Goal: Communication & Community: Answer question/provide support

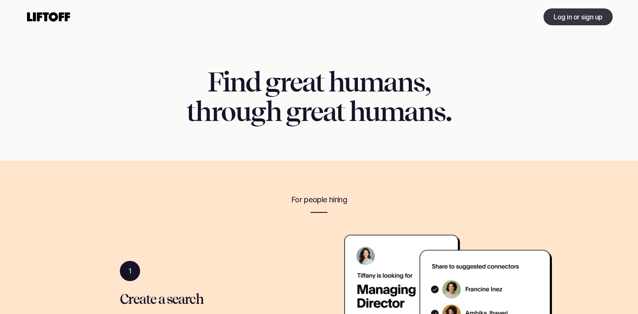
click at [580, 13] on p "Log in or sign up" at bounding box center [577, 17] width 49 height 10
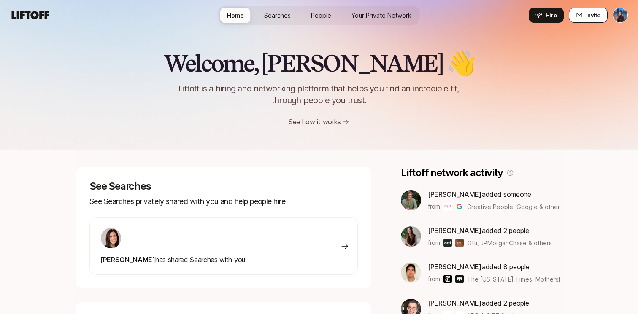
click at [580, 15] on icon at bounding box center [579, 15] width 7 height 7
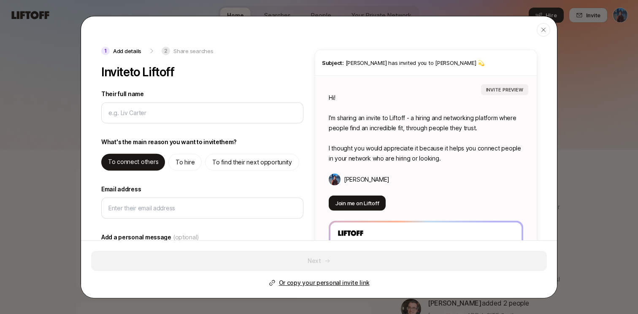
type textarea "x"
click at [235, 164] on p "To find their next opportunity" at bounding box center [252, 162] width 80 height 10
type textarea "Hi! I’m sharing an invite to Liftoff - you can use it to find high quality oppo…"
type textarea "x"
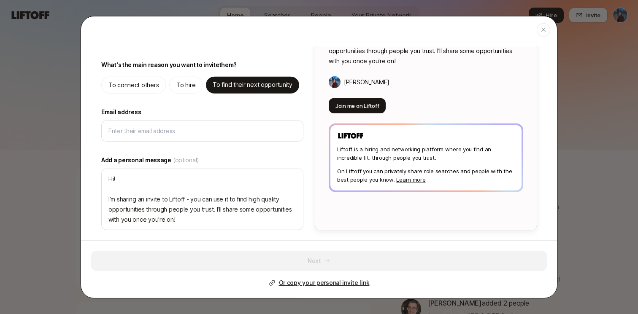
scroll to position [77, 0]
click at [358, 283] on p "Or copy your personal invite link" at bounding box center [324, 283] width 91 height 10
click at [545, 31] on icon "button" at bounding box center [543, 29] width 4 height 4
click at [545, 31] on div "Welcome, Dhruvil 👋 Liftoff is a hiring and networking platform that helps you f…" at bounding box center [319, 74] width 638 height 151
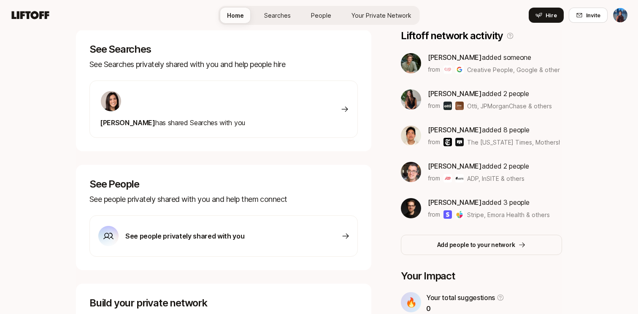
scroll to position [147, 0]
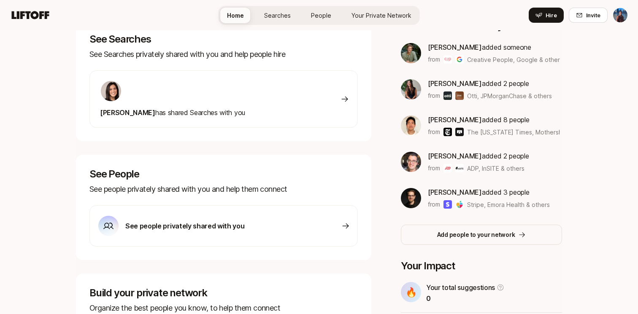
click at [329, 99] on div "Eleanor Morgan has shared Searches with you" at bounding box center [223, 98] width 268 height 57
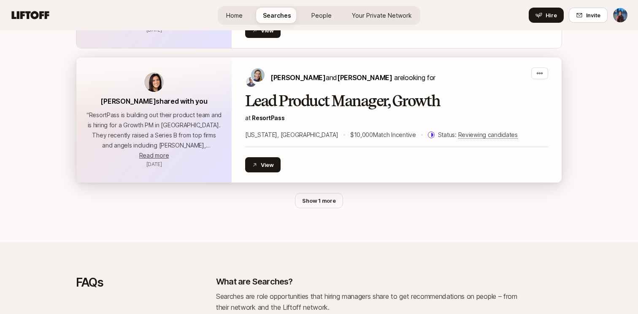
scroll to position [1230, 0]
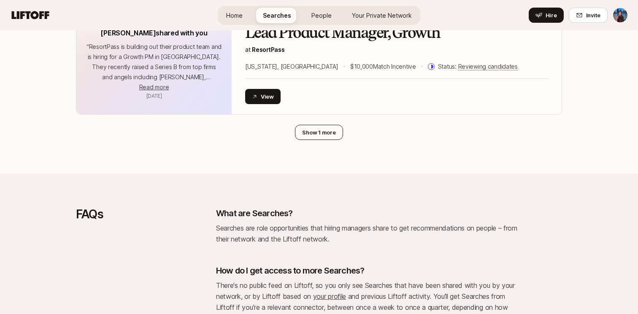
click at [321, 135] on button "Show 1 more" at bounding box center [319, 132] width 48 height 15
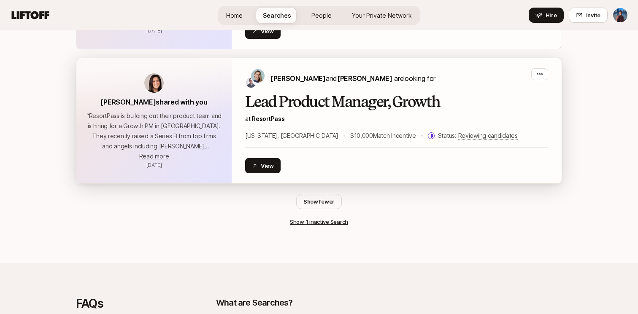
scroll to position [1149, 0]
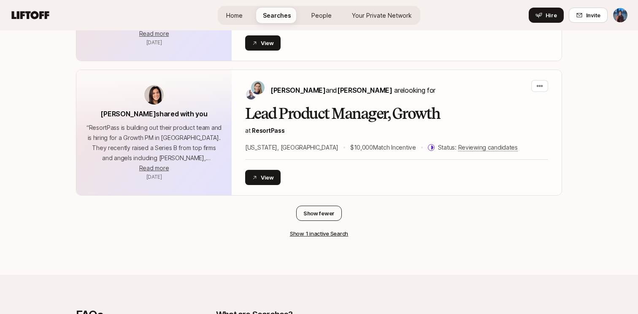
click at [319, 213] on button "Show fewer" at bounding box center [319, 213] width 46 height 15
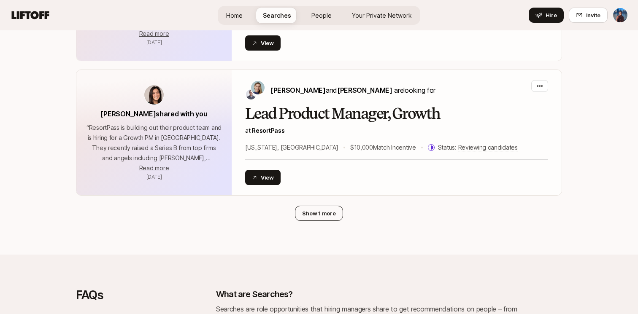
click at [319, 213] on button "Show 1 more" at bounding box center [319, 213] width 48 height 15
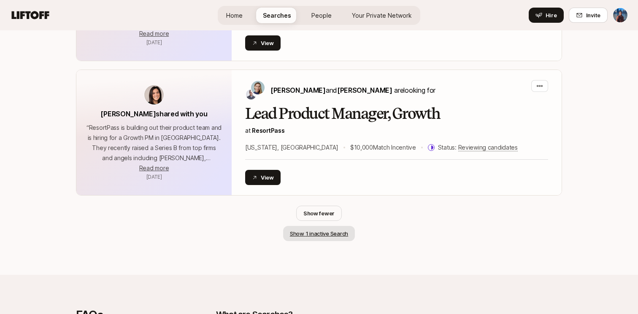
click at [318, 235] on button "Show 1 inactive Search" at bounding box center [319, 233] width 72 height 15
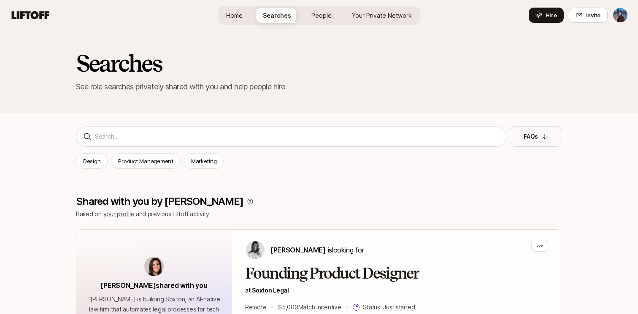
scroll to position [0, 0]
click at [247, 17] on link "Home" at bounding box center [234, 16] width 30 height 16
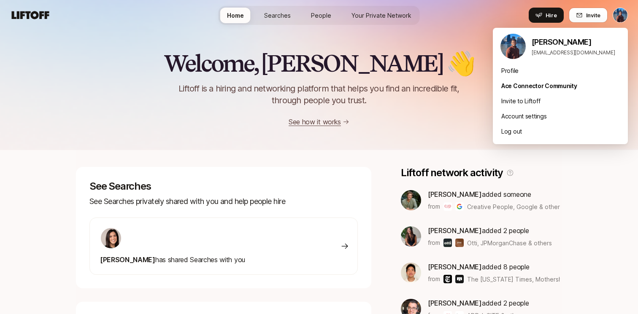
click at [618, 18] on html "Home Searches People Your Private Network Hire Home Searches People Your Privat…" at bounding box center [319, 157] width 638 height 314
click at [510, 50] on img at bounding box center [512, 46] width 25 height 25
click at [517, 80] on div "Ace Connector Community" at bounding box center [560, 85] width 135 height 15
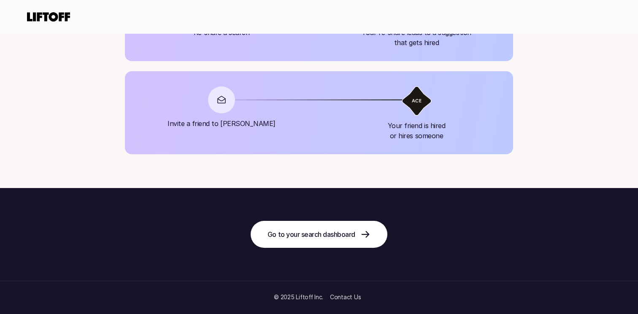
scroll to position [967, 0]
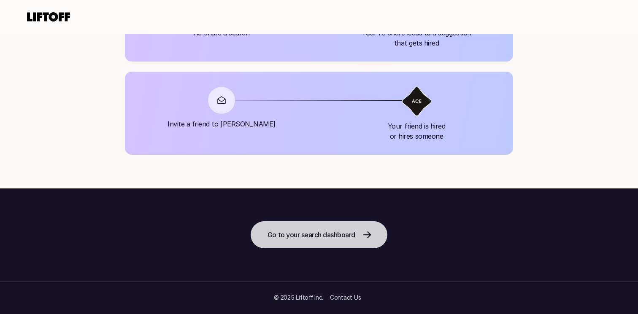
click at [364, 232] on icon at bounding box center [367, 235] width 10 height 10
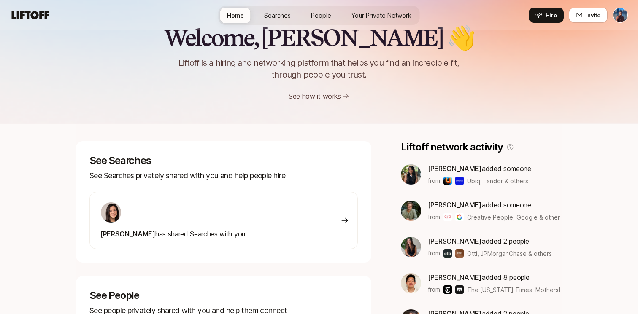
scroll to position [44, 0]
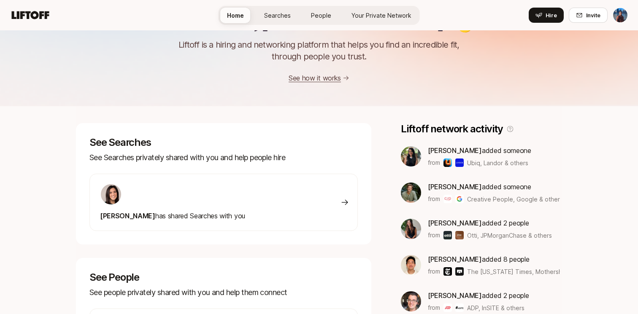
click at [488, 163] on span "Ubiq, Landor & others" at bounding box center [497, 163] width 61 height 9
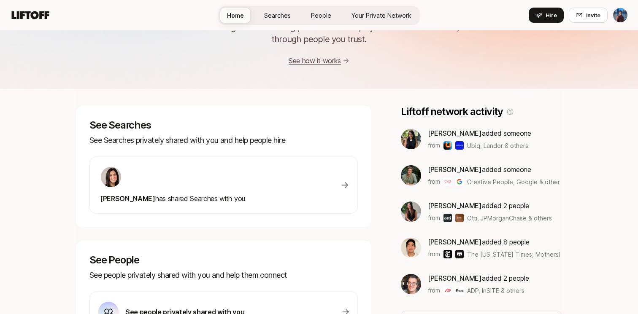
scroll to position [72, 0]
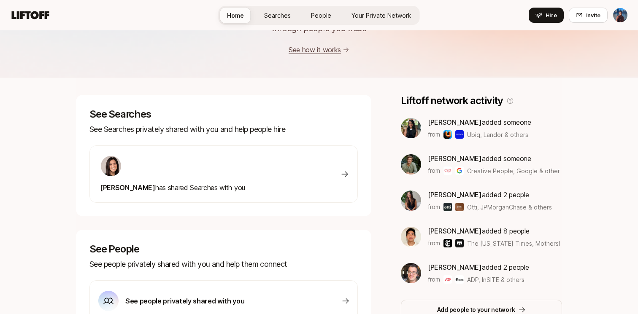
click at [192, 175] on div at bounding box center [172, 166] width 145 height 22
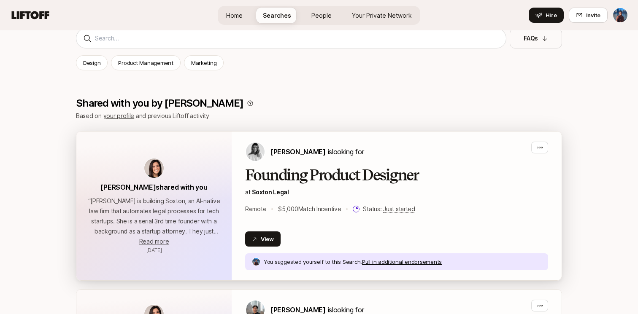
scroll to position [150, 0]
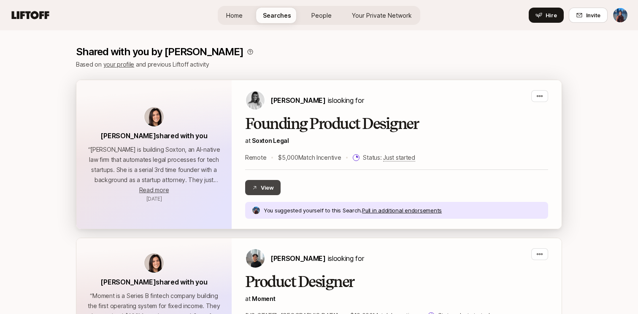
click at [273, 186] on button "View" at bounding box center [262, 187] width 35 height 15
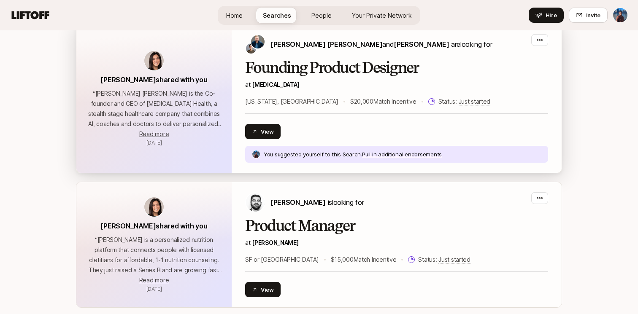
scroll to position [637, 0]
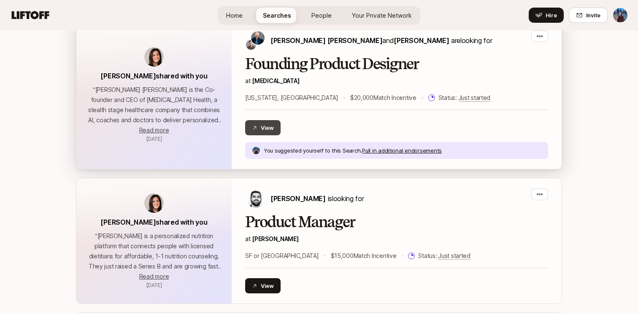
click at [258, 129] on button "View" at bounding box center [262, 127] width 35 height 15
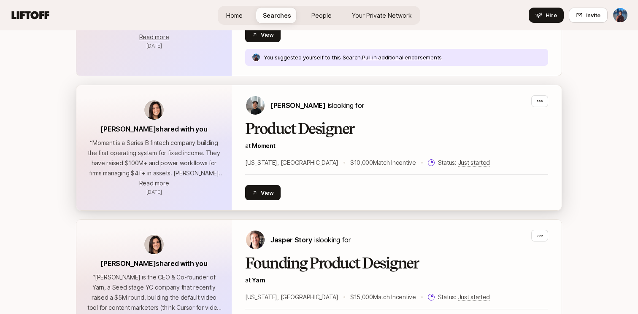
scroll to position [302, 0]
click at [270, 196] on button "View" at bounding box center [262, 193] width 35 height 15
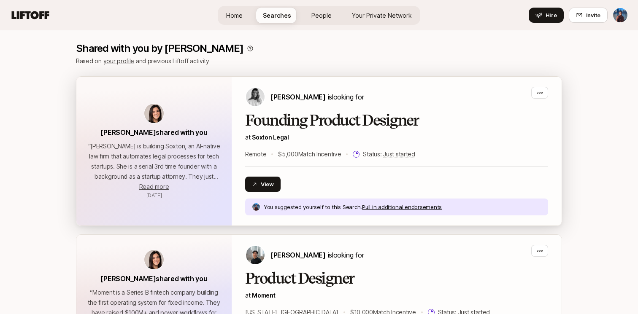
scroll to position [194, 0]
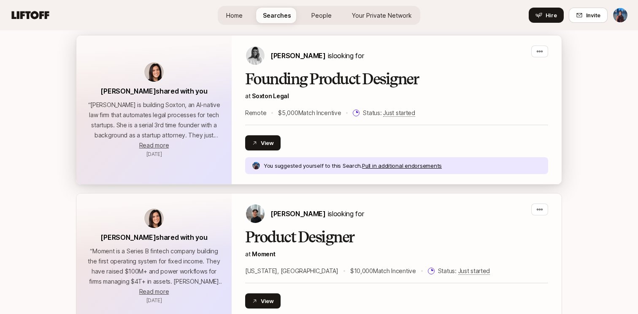
click at [187, 133] on p "“ Logan Brown is building Soxton, an AI-native law firm that automates legal pr…" at bounding box center [153, 120] width 135 height 40
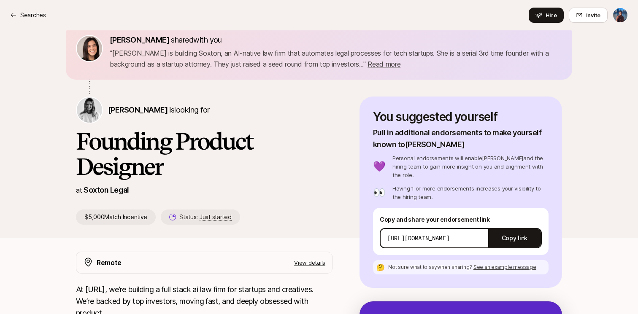
scroll to position [30, 0]
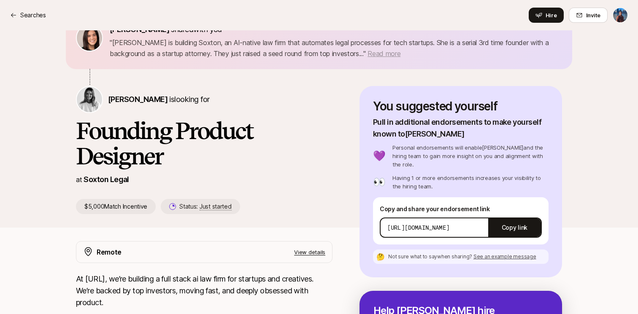
click at [391, 51] on span "Read more" at bounding box center [383, 53] width 33 height 8
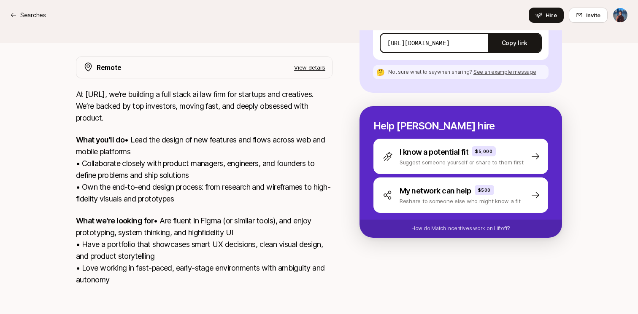
scroll to position [193, 0]
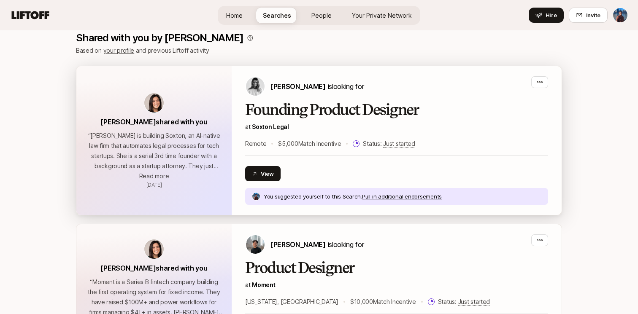
scroll to position [153, 0]
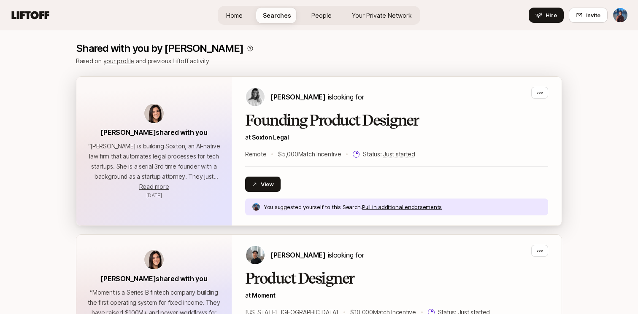
click at [217, 172] on p "“ Logan Brown is building Soxton, an AI-native law firm that automates legal pr…" at bounding box center [153, 161] width 135 height 40
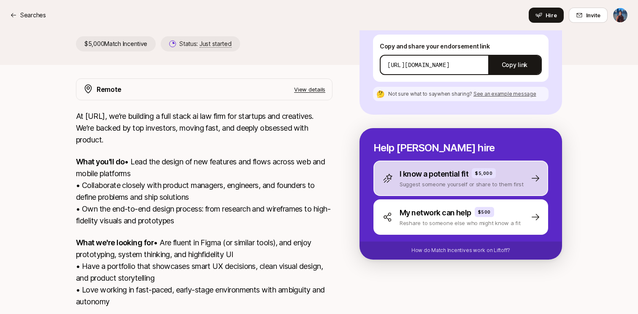
click at [433, 170] on p "I know a potential fit" at bounding box center [434, 174] width 69 height 12
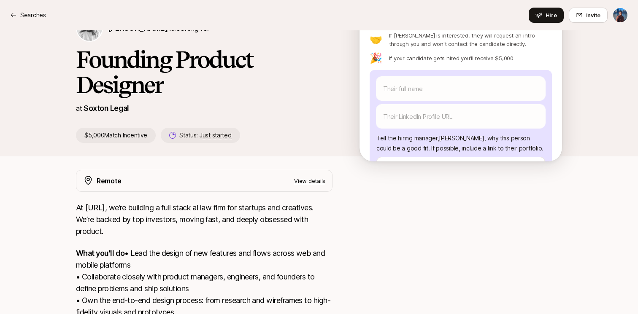
scroll to position [97, 0]
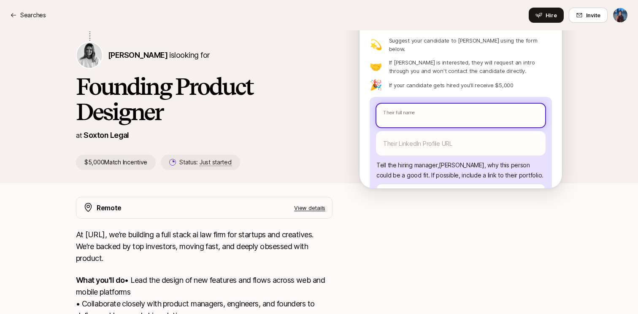
click at [418, 104] on input "text" at bounding box center [460, 116] width 169 height 24
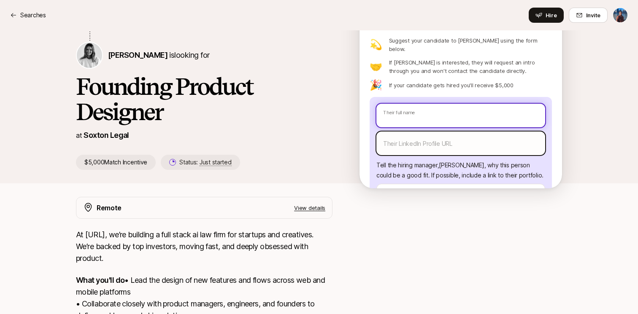
type textarea "x"
type input "Y"
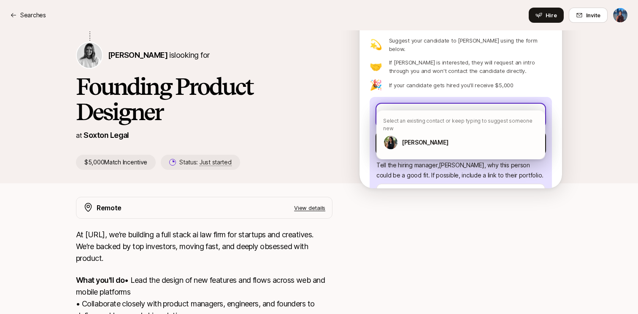
type textarea "x"
type input "Ye"
type textarea "x"
type input "Yes"
type textarea "x"
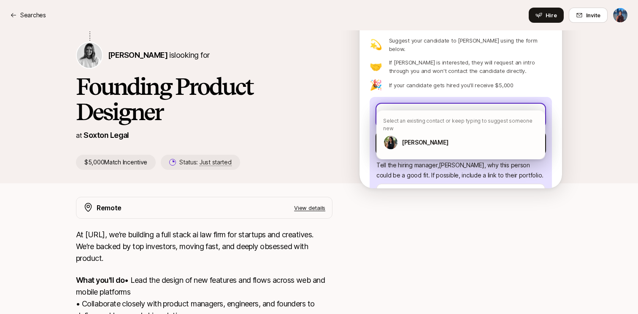
type input "Yesh"
type textarea "x"
type input "Yesha"
type textarea "x"
type input "Yesha"
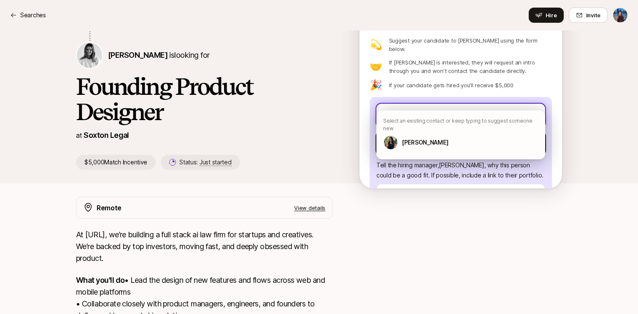
type textarea "x"
type input "Yesha S"
type textarea "x"
type input "Yesha Sh"
type textarea "x"
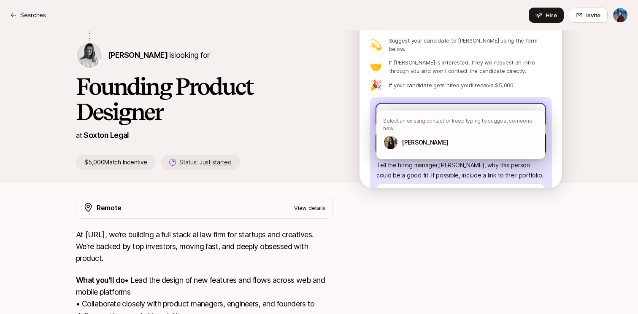
type input "Yesha Sha"
type textarea "x"
type input "[PERSON_NAME]"
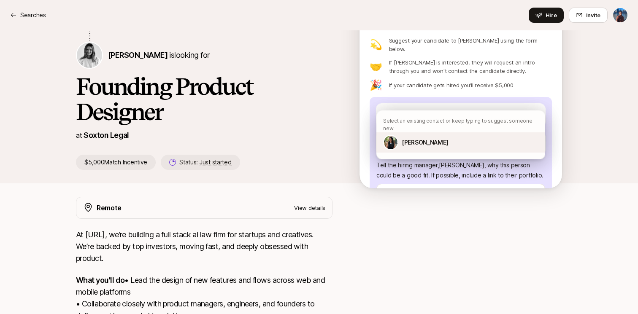
click at [456, 139] on div "[PERSON_NAME]" at bounding box center [460, 142] width 169 height 20
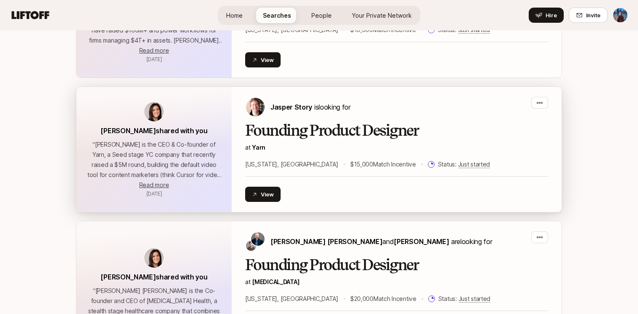
scroll to position [446, 0]
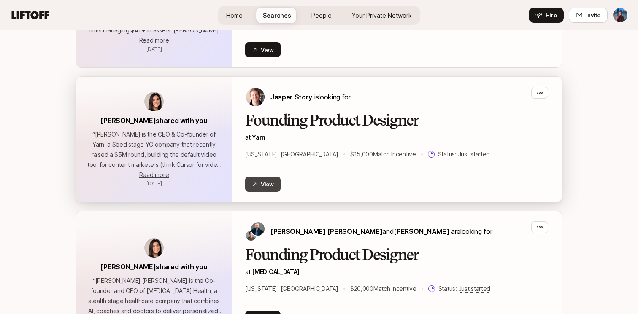
click at [261, 183] on button "View" at bounding box center [262, 184] width 35 height 15
click at [213, 141] on p "“ Jasper Story is the CEO & Co-founder of Yarn, a Seed stage YC company that re…" at bounding box center [153, 150] width 135 height 40
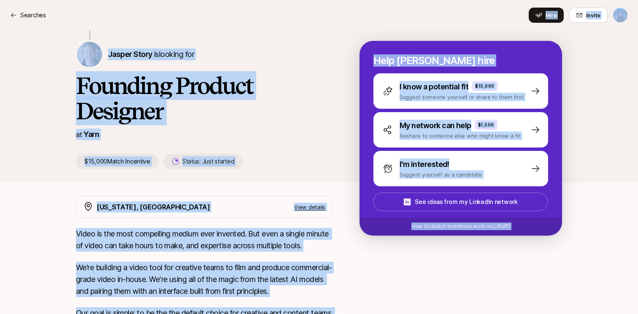
scroll to position [36, 0]
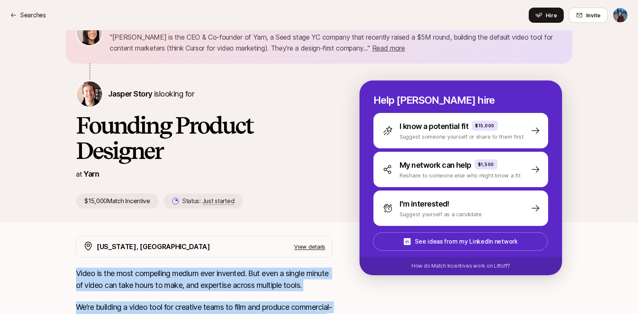
drag, startPoint x: 312, startPoint y: 271, endPoint x: 74, endPoint y: 270, distance: 237.5
copy div "Video is the most compelling medium ever invented. But even a single minute of …"
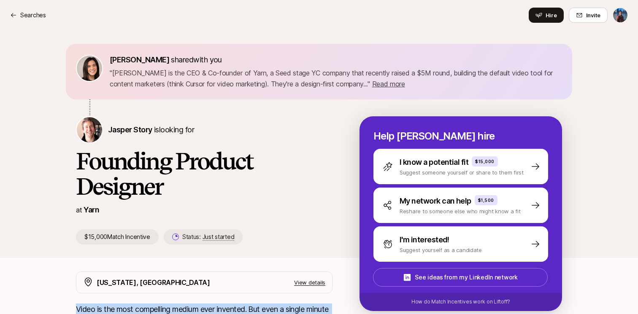
scroll to position [0, 0]
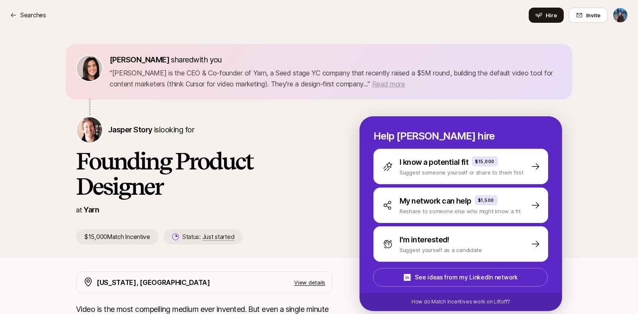
click at [389, 86] on span "Read more" at bounding box center [388, 84] width 33 height 8
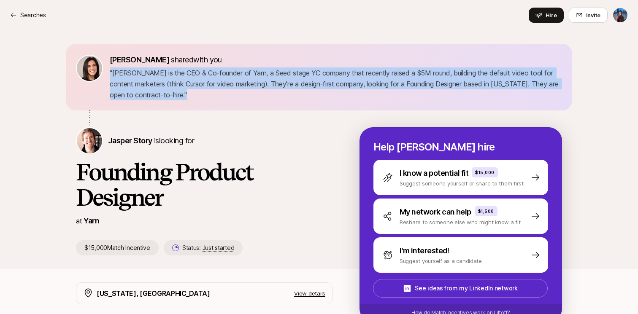
drag, startPoint x: 109, startPoint y: 72, endPoint x: 229, endPoint y: 110, distance: 126.2
click at [229, 111] on div "Eleanor Morgan shared with you " Jasper Story is the CEO & Co-founder of Yarn, …" at bounding box center [319, 86] width 506 height 84
copy p "" Jasper Story is the CEO & Co-founder of Yarn, a Seed stage YC company that re…"
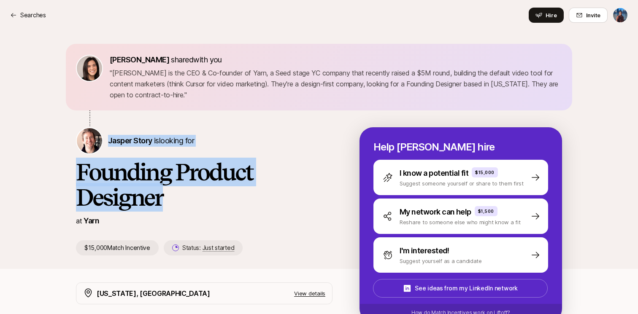
drag, startPoint x: 107, startPoint y: 140, endPoint x: 173, endPoint y: 196, distance: 86.5
click at [173, 196] on div "Jasper Story is looking for Founding Product Designer at Yarn $15,000 Match Inc…" at bounding box center [217, 191] width 283 height 128
drag, startPoint x: 126, startPoint y: 218, endPoint x: 109, endPoint y: 140, distance: 79.4
click at [109, 140] on div "Jasper Story is looking for Founding Product Designer at Yarn $15,000 Match Inc…" at bounding box center [217, 191] width 283 height 128
copy div "Jasper Story is looking for Founding Product Designer at Yarn"
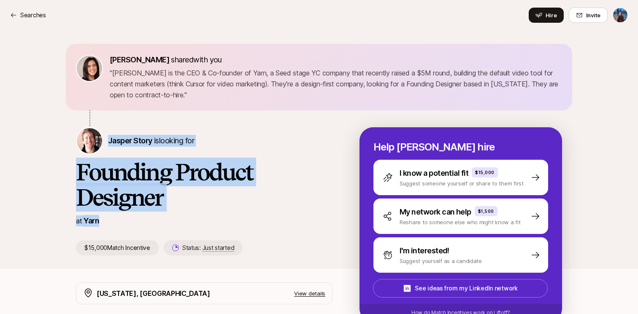
click at [135, 129] on div "Jasper Story is looking for" at bounding box center [204, 140] width 256 height 27
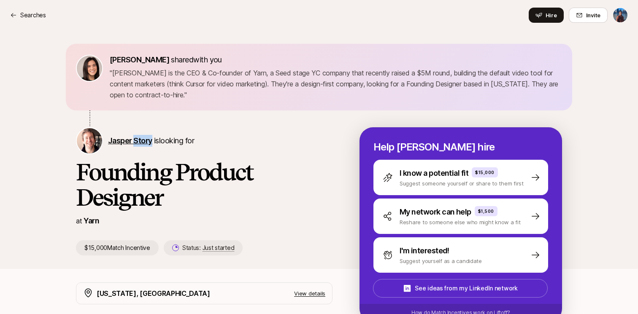
click at [131, 140] on span "Jasper Story" at bounding box center [130, 140] width 44 height 9
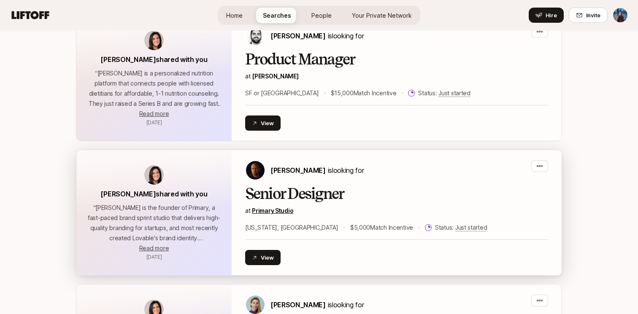
scroll to position [800, 0]
click at [279, 181] on div "Nicholas Pattison is looking for Senior Designer at Primary Studio New York, NY…" at bounding box center [396, 212] width 303 height 105
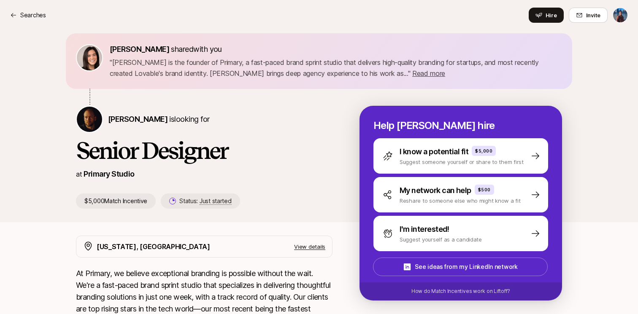
scroll to position [11, 0]
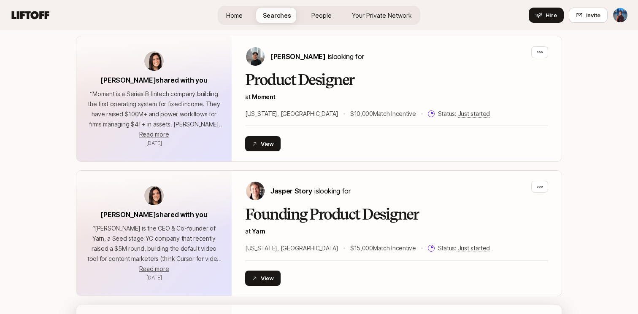
scroll to position [339, 0]
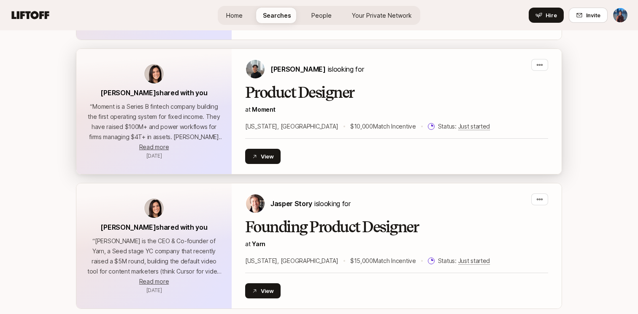
click at [350, 123] on p "$10,000 Match Incentive" at bounding box center [383, 126] width 66 height 10
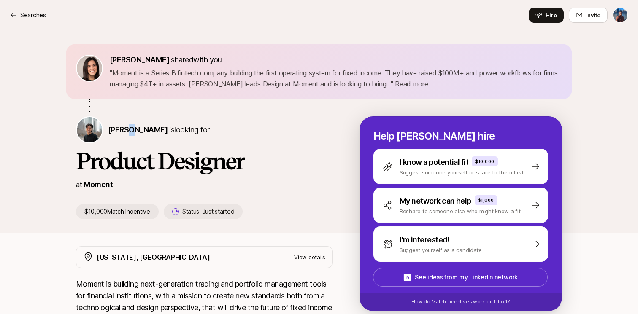
click at [128, 130] on span "[PERSON_NAME]" at bounding box center [137, 129] width 59 height 9
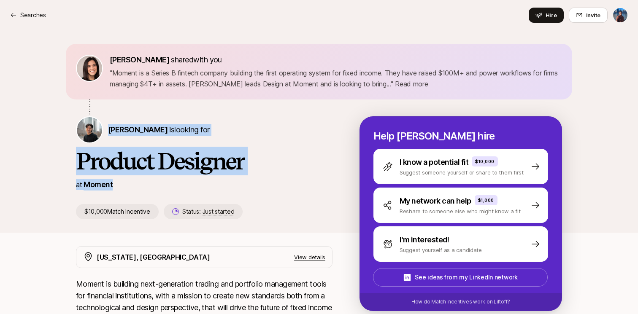
drag, startPoint x: 106, startPoint y: 128, endPoint x: 130, endPoint y: 183, distance: 60.1
click at [131, 183] on div "Billy Tseng is looking for Product Designer at Moment $10,000 Match Incentive S…" at bounding box center [217, 167] width 283 height 103
copy div "Billy Tseng is looking for Product Designer at Moment"
click at [107, 181] on link "Moment" at bounding box center [98, 184] width 29 height 9
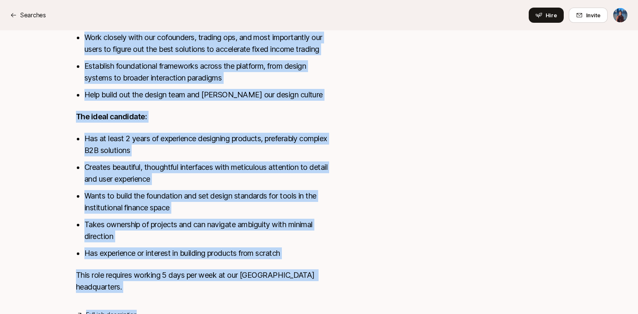
scroll to position [491, 0]
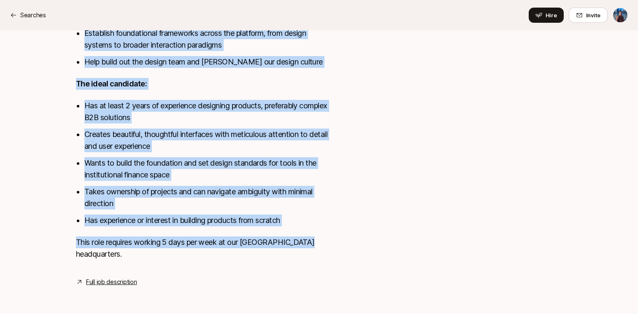
drag, startPoint x: 75, startPoint y: 151, endPoint x: 334, endPoint y: 257, distance: 279.6
click at [334, 257] on div "New York, NY View details Moment is building next-generation trading and portfo…" at bounding box center [319, 22] width 506 height 532
copy div "Moment is building next-generation trading and portfolio management tools for f…"
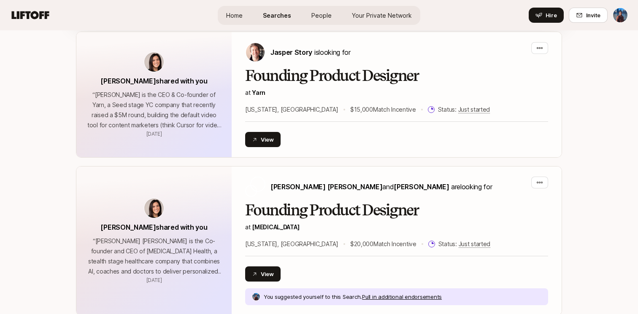
scroll to position [339, 0]
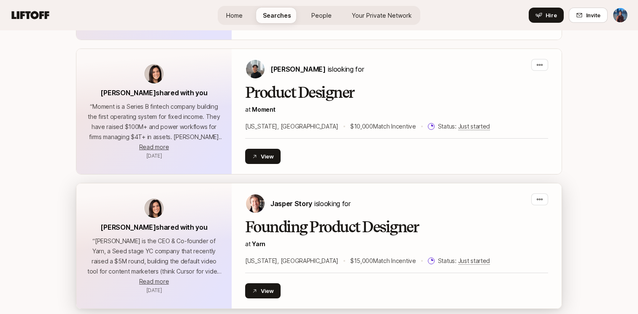
click at [206, 243] on p "“ Jasper Story is the CEO & Co-founder of Yarn, a Seed stage YC company that re…" at bounding box center [153, 256] width 135 height 40
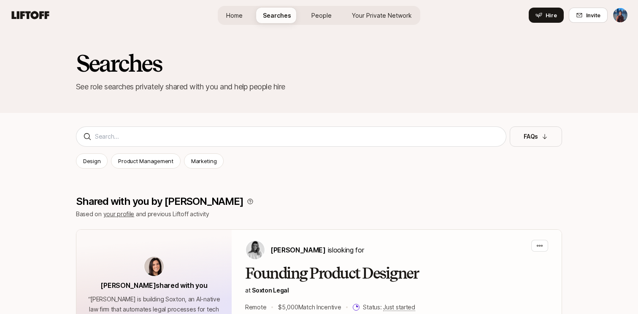
click at [389, 15] on span "Your Private Network" at bounding box center [382, 15] width 60 height 9
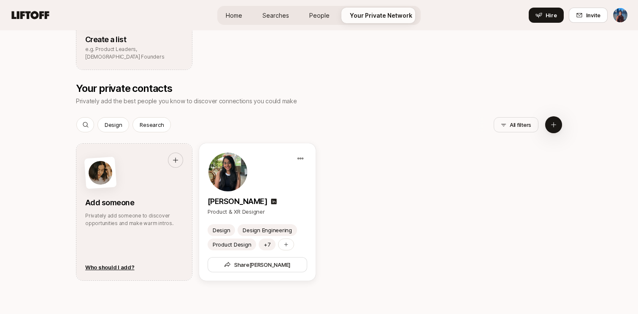
scroll to position [352, 0]
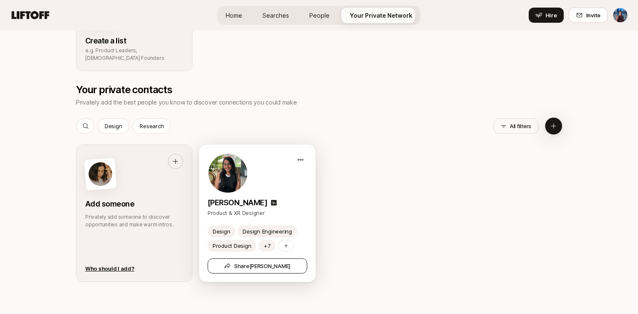
click at [278, 262] on span "Share Yesha" at bounding box center [257, 266] width 67 height 8
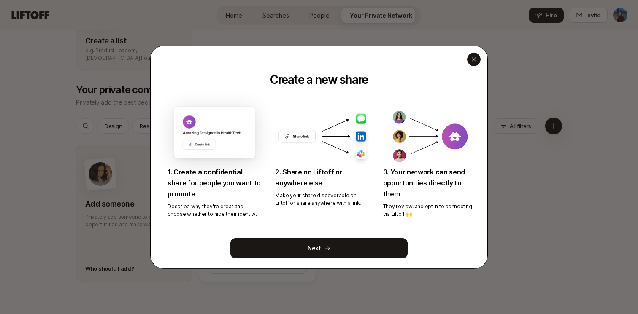
click at [473, 60] on icon "button" at bounding box center [474, 59] width 4 height 4
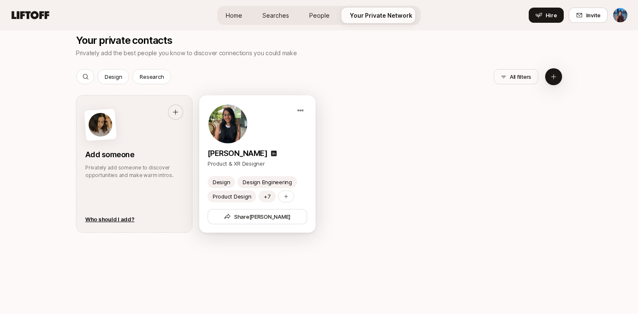
scroll to position [409, 0]
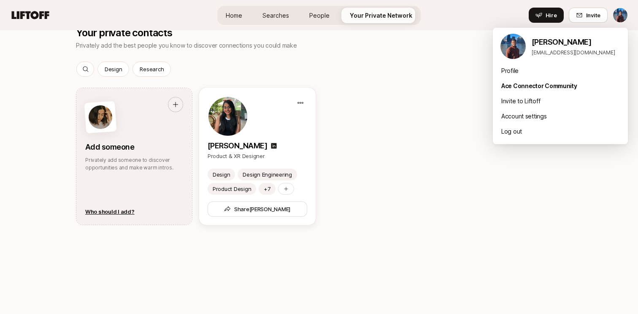
click at [507, 46] on img at bounding box center [512, 46] width 25 height 25
click at [513, 73] on div "Profile" at bounding box center [560, 70] width 135 height 15
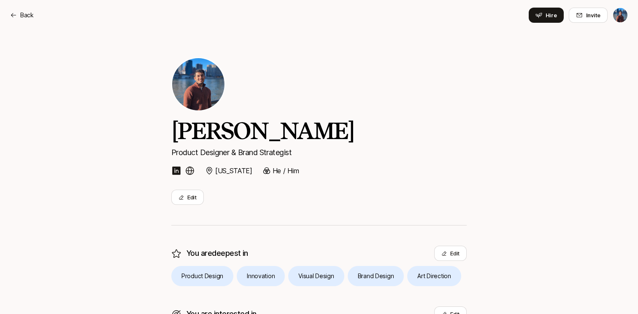
click at [192, 170] on img at bounding box center [190, 171] width 10 height 10
click at [542, 14] on icon at bounding box center [538, 15] width 7 height 7
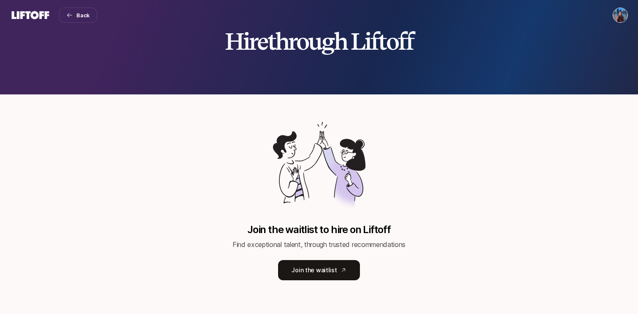
scroll to position [23, 0]
click at [621, 17] on html "Back Hire through Liftoff Join the waitlist to hire on Liftoff Find exceptional…" at bounding box center [319, 134] width 638 height 314
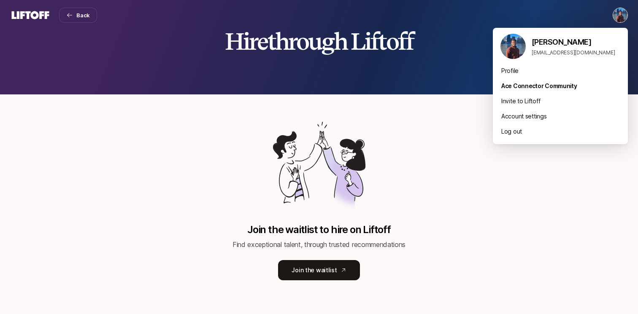
click at [516, 49] on img at bounding box center [512, 46] width 25 height 25
click at [73, 16] on html "Back Hire through Liftoff Join the waitlist to hire on Liftoff Find exceptional…" at bounding box center [319, 134] width 638 height 314
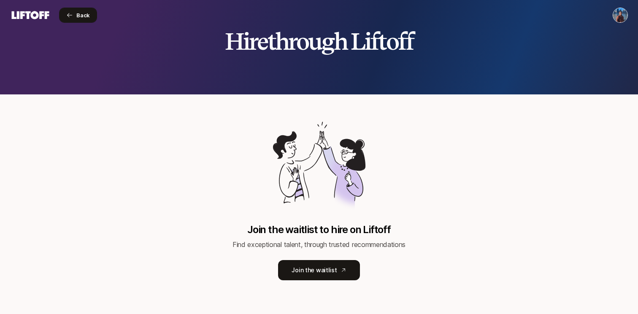
click at [73, 16] on button "Back" at bounding box center [78, 15] width 38 height 15
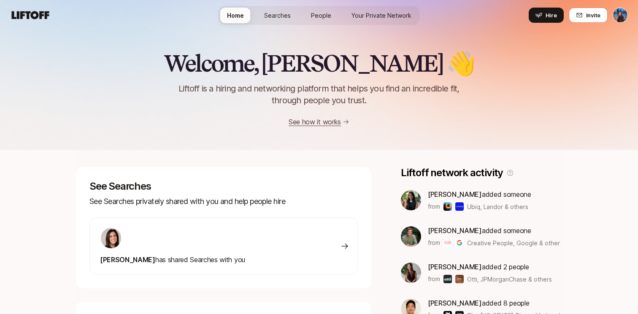
click at [40, 17] on icon at bounding box center [31, 15] width 38 height 8
click at [277, 12] on span "Searches" at bounding box center [277, 15] width 27 height 9
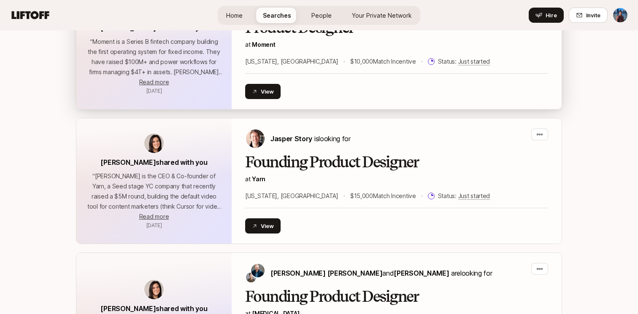
scroll to position [416, 0]
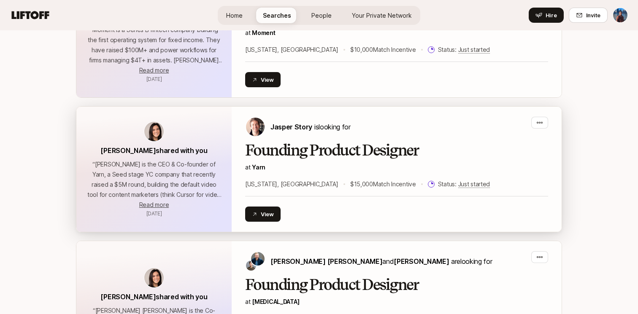
click at [278, 176] on div "Founding Product Designer at Yarn New York, NY $15,000 Match Incentive Status: …" at bounding box center [396, 165] width 303 height 47
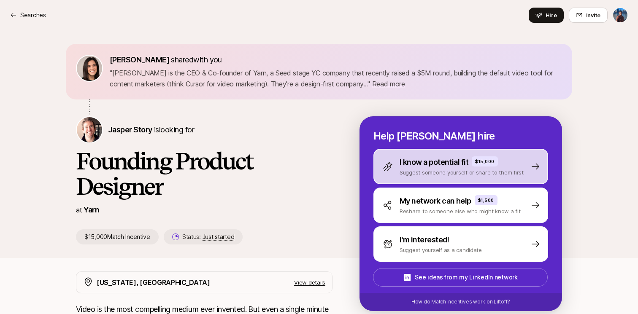
click at [429, 173] on p "Suggest someone yourself or share to them first" at bounding box center [462, 172] width 124 height 8
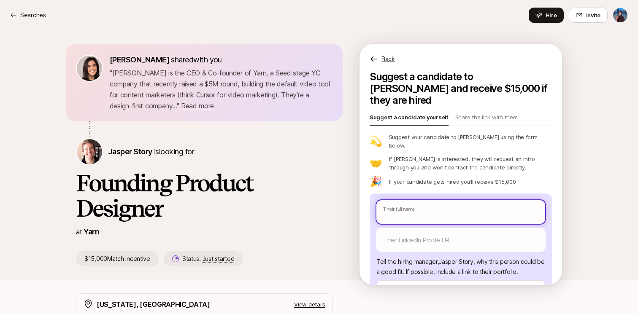
click at [419, 200] on input "text" at bounding box center [460, 212] width 169 height 24
type textarea "x"
type input "Y"
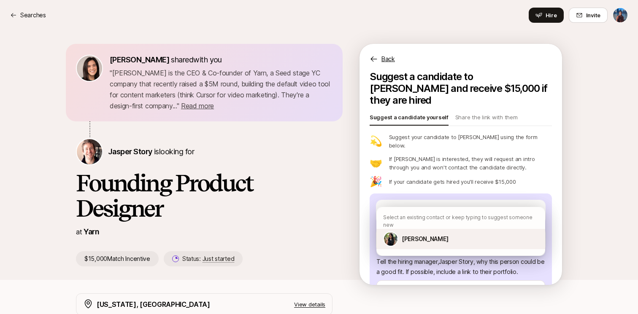
click at [415, 234] on p "[PERSON_NAME]" at bounding box center [425, 239] width 46 height 10
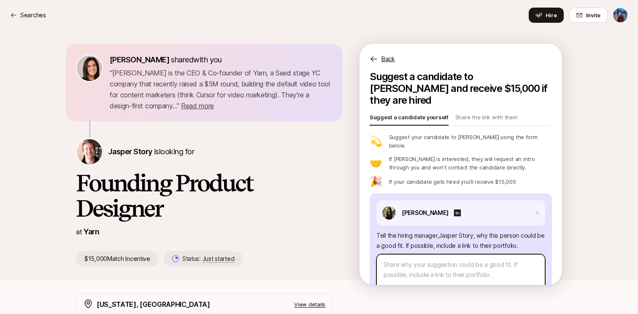
click at [416, 254] on textarea at bounding box center [460, 274] width 169 height 41
paste textarea "Hi Jasper, wanted to introduce you to Yesha. She’s a NY-based Product Designer …"
type textarea "x"
type textarea "Hi Jasper, wanted to introduce you to Yesha. She’s a NY-based Product Designer …"
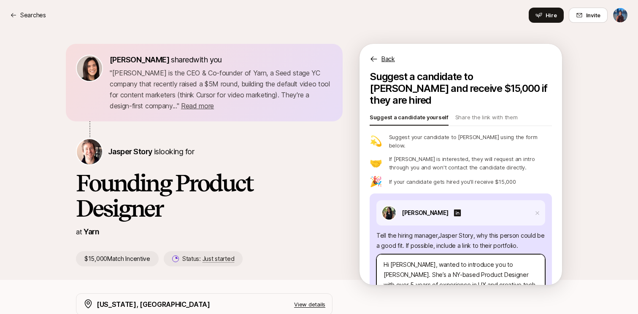
scroll to position [118, 0]
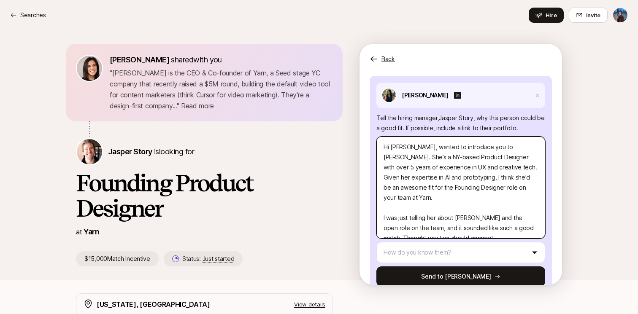
drag, startPoint x: 515, startPoint y: 190, endPoint x: 397, endPoint y: 198, distance: 118.0
click at [397, 198] on textarea "Hi Jasper, wanted to introduce you to Yesha. She’s a NY-based Product Designer …" at bounding box center [460, 188] width 169 height 102
type textarea "x"
type textarea "Hi Jasper, wanted to introduce you to Yesha. She’s a NY-based Product Designer …"
type textarea "x"
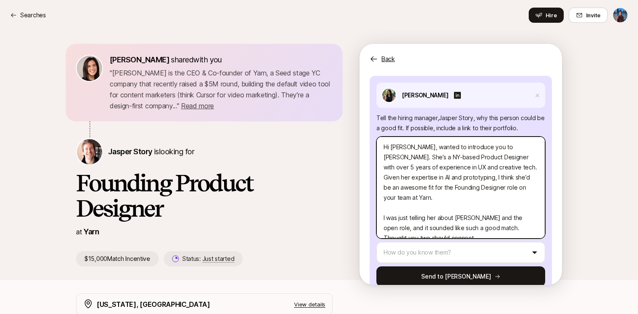
type textarea "Hi Jasper, wanted to introduce you to Yesha. She’s a NY-based Product Designer …"
type textarea "x"
type textarea "Hi Jasper, wanted to introduce you to Yesha. She’s a NY-based Product Designer …"
type textarea "x"
type textarea "Hi Jasper, wanted to introduce you to Yesha. She’s a NY-based Product Designer …"
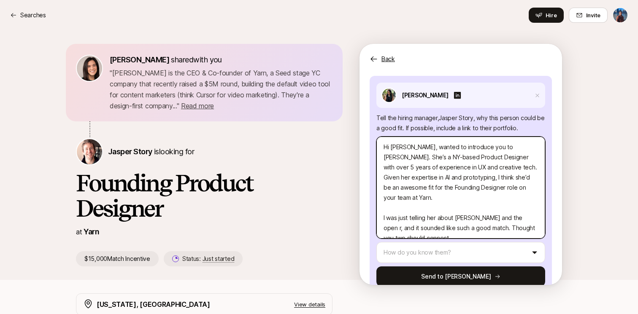
type textarea "x"
type textarea "Hi Jasper, wanted to introduce you to Yesha. She’s a NY-based Product Designer …"
type textarea "x"
type textarea "Hi Jasper, wanted to introduce you to Yesha. She’s a NY-based Product Designer …"
type textarea "x"
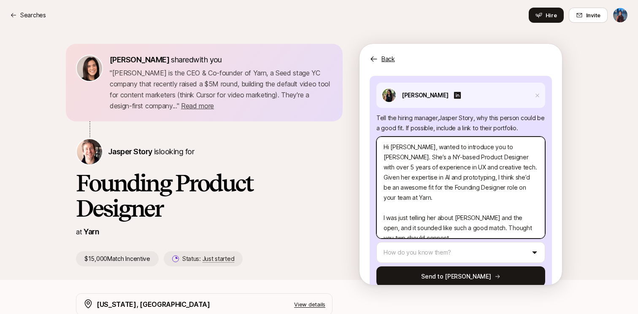
type textarea "Hi Jasper, wanted to introduce you to Yesha. She’s a NY-based Product Designer …"
type textarea "x"
type textarea "Hi Jasper, wanted to introduce you to Yesha. She’s a NY-based Product Designer …"
type textarea "x"
type textarea "Hi Jasper, wanted to introduce you to Yesha. She’s a NY-based Product Designer …"
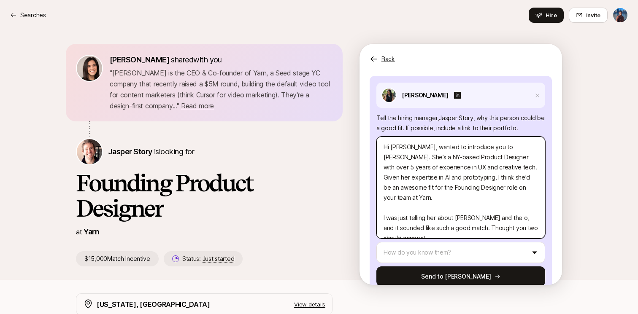
type textarea "x"
type textarea "Hi Jasper, wanted to introduce you to Yesha. She’s a NY-based Product Designer …"
type textarea "x"
type textarea "Hi Jasper, wanted to introduce you to Yesha. She’s a NY-based Product Designer …"
drag, startPoint x: 484, startPoint y: 169, endPoint x: 448, endPoint y: 169, distance: 35.9
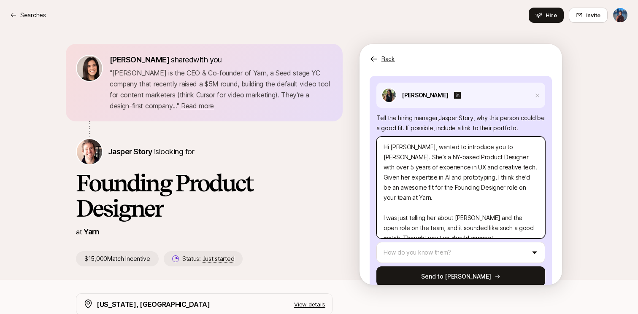
click at [448, 169] on textarea "Hi Jasper, wanted to introduce you to Yesha. She’s a NY-based Product Designer …" at bounding box center [460, 188] width 169 height 102
type textarea "x"
type textarea "Hi Jasper, wanted to introduce you to Yesha. She’s a NY-based Product Designer …"
click at [516, 175] on textarea "Hi Jasper, wanted to introduce you to Yesha. She’s a NY-based Product Designer …" at bounding box center [460, 188] width 169 height 102
click at [477, 208] on textarea "Hi Jasper, wanted to introduce you to Yesha. She’s a NY-based Product Designer …" at bounding box center [460, 188] width 169 height 102
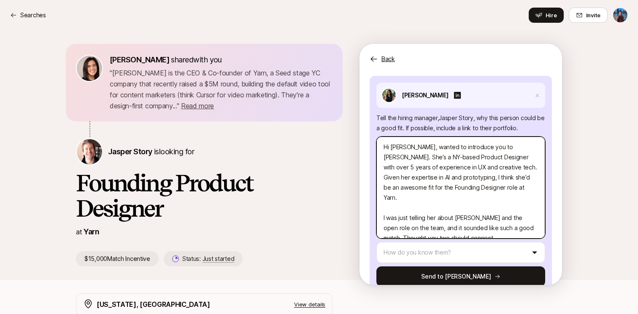
type textarea "x"
type textarea "Hi Jasper, wanted to introduce you to Yesha. She’s a NY-based Product Designer …"
type textarea "x"
type textarea "Hi Jasper, wanted to introduce you to Yesha. She’s a NY-based Product Designer …"
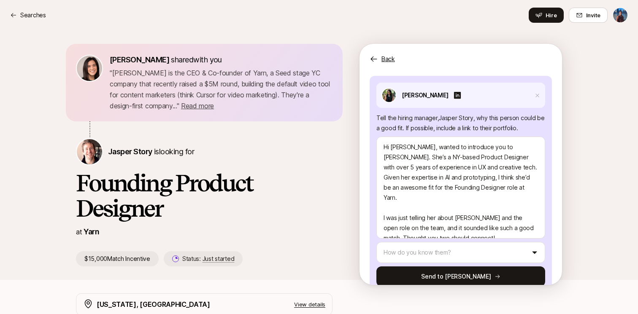
click at [553, 179] on div "Suggest a candidate to Jasper and receive $15,000 if they are hired Suggest a c…" at bounding box center [460, 178] width 202 height 214
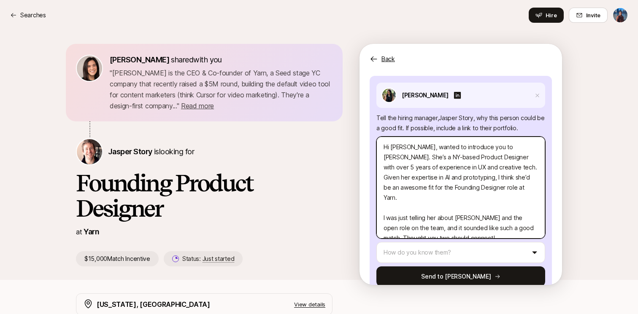
drag, startPoint x: 466, startPoint y: 170, endPoint x: 500, endPoint y: 160, distance: 35.9
click at [500, 160] on textarea "Hi Jasper, wanted to introduce you to Yesha. She’s a NY-based Product Designer …" at bounding box center [460, 188] width 169 height 102
type textarea "x"
type textarea "Hi Jasper, wanted to introduce you to Yesha. She’s a NY-based Product Designer …"
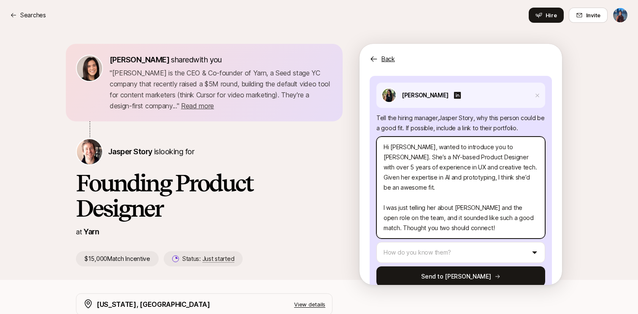
scroll to position [108, 0]
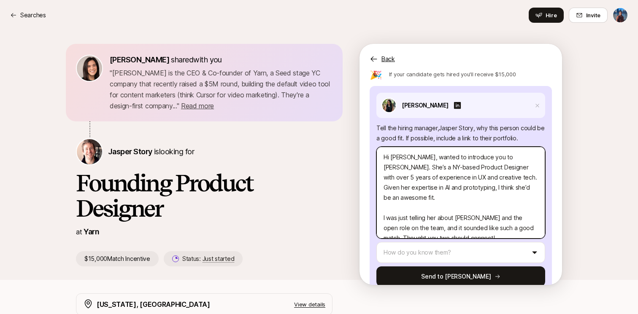
type textarea "x"
type textarea "Hi Jasper, wanted to introduce you to Yesha. She’s a NY-based Product Designer …"
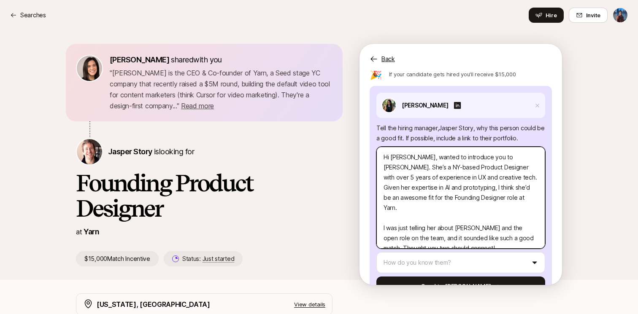
click at [400, 208] on textarea "Hi Jasper, wanted to introduce you to Yesha. She’s a NY-based Product Designer …" at bounding box center [460, 198] width 169 height 102
drag, startPoint x: 508, startPoint y: 208, endPoint x: 356, endPoint y: 194, distance: 152.9
click at [356, 194] on div "Eleanor Morgan shared with you " Jasper Story is the CEO & Co-founder of Yarn, …" at bounding box center [319, 155] width 486 height 223
type textarea "x"
type textarea "Hi Jasper, wanted to introduce you to Yesha. She’s a NY-based Product Designer …"
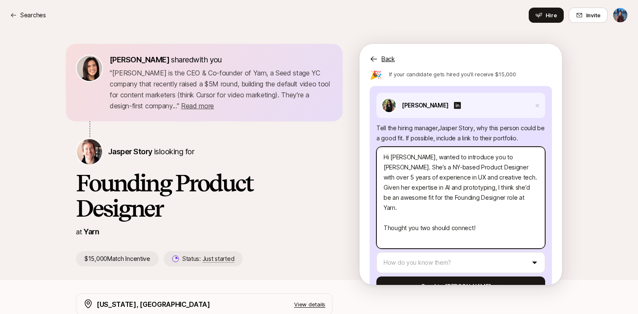
scroll to position [97, 0]
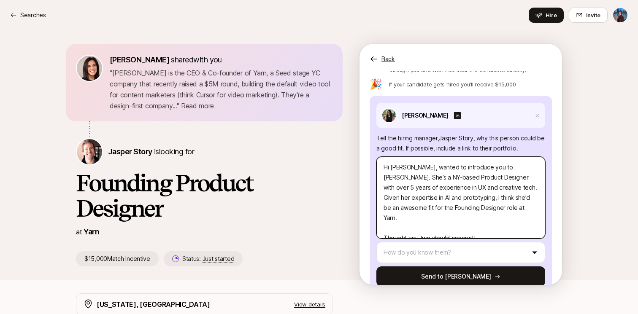
type textarea "x"
type textarea "Hi Jasper, wanted to introduce you to Yesha. She’s a NY-based Product Designer …"
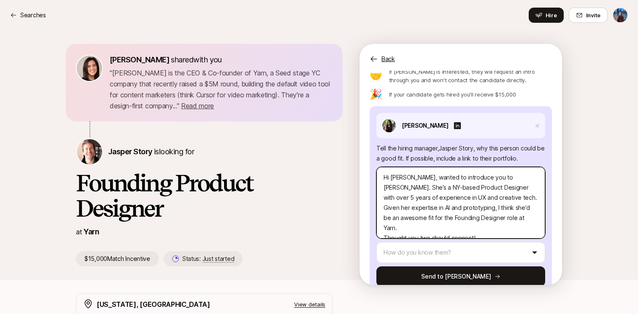
type textarea "x"
type textarea "Hi Jasper, wanted to introduce you to Yesha. She’s a NY-based Product Designer …"
type textarea "x"
type textarea "Hi Jasper, wanted to introduce you to Yesha. She’s a NY-based Product Designer …"
click at [522, 181] on textarea "Hi Jasper, wanted to introduce you to Yesha. She’s a NY-based Product Designer …" at bounding box center [460, 203] width 169 height 72
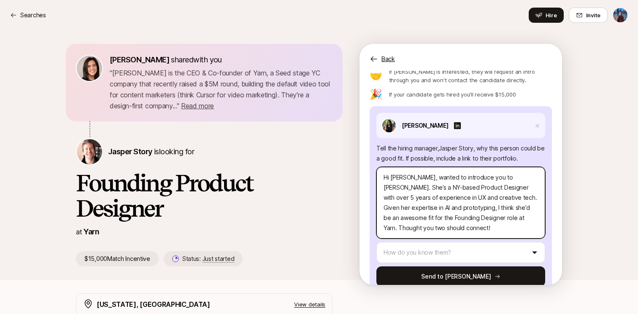
click at [522, 181] on textarea "Hi Jasper, wanted to introduce you to Yesha. She’s a NY-based Product Designer …" at bounding box center [460, 203] width 169 height 72
type textarea "x"
type textarea "Hi Jasper, wanted to introduce you to Yesha. She’s a NY-based Product Designer …"
type textarea "x"
type textarea "Hi Jasper, wanted to introduce you to Yesha. She’s a NY-based Product Designer …"
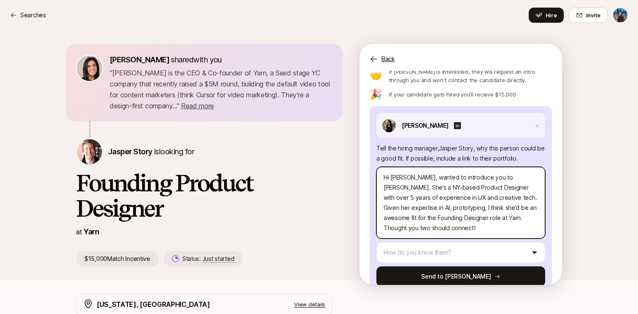
type textarea "x"
type textarea "Hi Jasper, wanted to introduce you to Yesha. She’s a NY-based Product Designer …"
type textarea "x"
type textarea "Hi Jasper, wanted to introduce you to Yesha. She’s a NY-based Product Designer …"
type textarea "x"
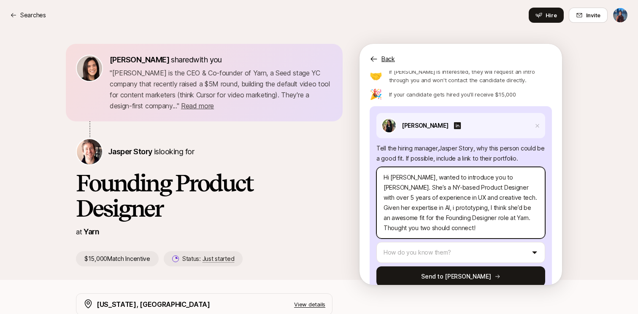
type textarea "Hi Jasper, wanted to introduce you to Yesha. She’s a NY-based Product Designer …"
type textarea "x"
type textarea "Hi Jasper, wanted to introduce you to Yesha. She’s a NY-based Product Designer …"
type textarea "x"
type textarea "Hi Jasper, wanted to introduce you to Yesha. She’s a NY-based Product Designer …"
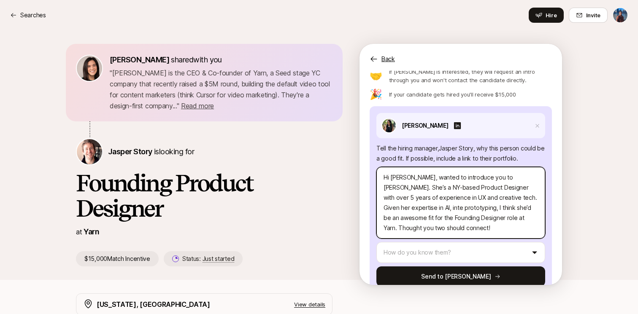
type textarea "x"
type textarea "Hi Jasper, wanted to introduce you to Yesha. She’s a NY-based Product Designer …"
type textarea "x"
type textarea "Hi Jasper, wanted to introduce you to Yesha. She’s a NY-based Product Designer …"
type textarea "x"
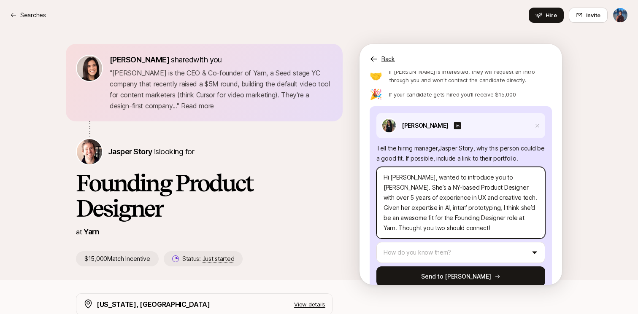
type textarea "Hi Jasper, wanted to introduce you to Yesha. She’s a NY-based Product Designer …"
type textarea "x"
type textarea "Hi Jasper, wanted to introduce you to Yesha. She’s a NY-based Product Designer …"
type textarea "x"
type textarea "Hi Jasper, wanted to introduce you to Yesha. She’s a NY-based Product Designer …"
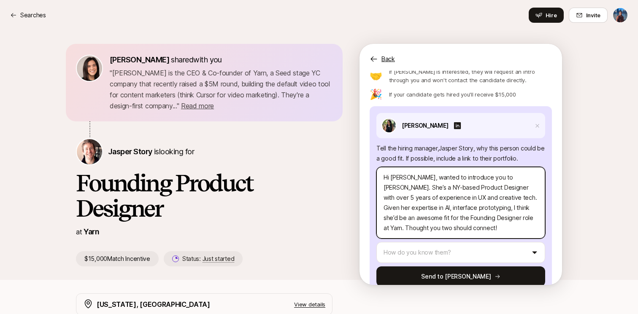
type textarea "x"
type textarea "Hi Jasper, wanted to introduce you to Yesha. She’s a NY-based Product Designer …"
type textarea "x"
type textarea "Hi Jasper, wanted to introduce you to Yesha. She’s a NY-based Product Designer …"
type textarea "x"
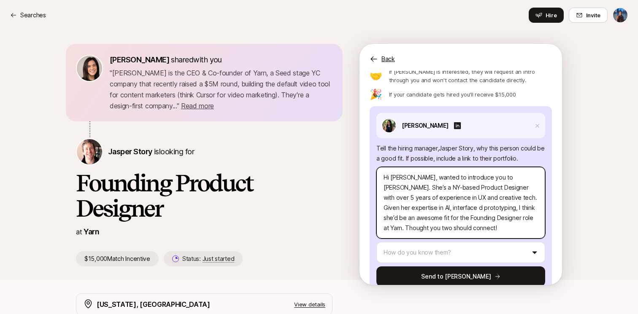
type textarea "Hi Jasper, wanted to introduce you to Yesha. She’s a NY-based Product Designer …"
type textarea "x"
type textarea "Hi Jasper, wanted to introduce you to Yesha. She’s a NY-based Product Designer …"
type textarea "x"
type textarea "Hi Jasper, wanted to introduce you to Yesha. She’s a NY-based Product Designer …"
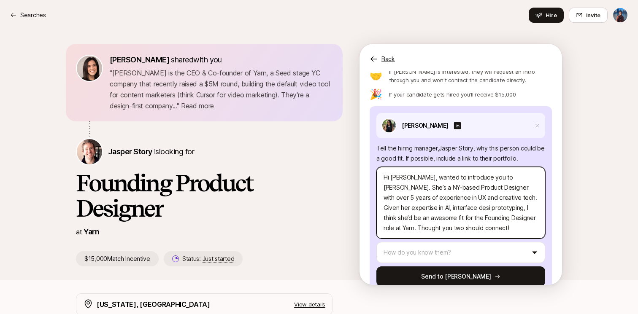
type textarea "x"
type textarea "Hi Jasper, wanted to introduce you to Yesha. She’s a NY-based Product Designer …"
type textarea "x"
type textarea "Hi Jasper, wanted to introduce you to Yesha. She’s a NY-based Product Designer …"
type textarea "x"
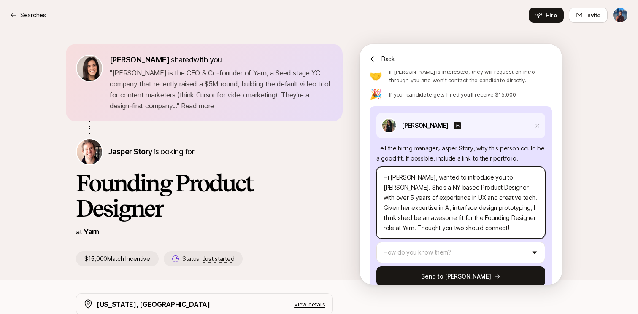
type textarea "Hi Jasper, wanted to introduce you to Yesha. She’s a NY-based Product Designer …"
type textarea "x"
type textarea "Hi Jasper, wanted to introduce you to Yesha. She’s a NY-based Product Designer …"
type textarea "x"
type textarea "Hi Jasper, wanted to introduce you to Yesha. She’s a NY-based Product Designer …"
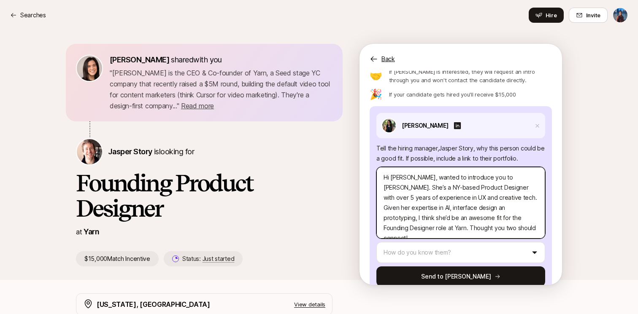
type textarea "x"
type textarea "Hi Jasper, wanted to introduce you to Yesha. She’s a NY-based Product Designer …"
paste textarea ","
type textarea "x"
type textarea "Hi Jasper, wanted to introduce you to Yesha. She’s a NY-based Product Designer …"
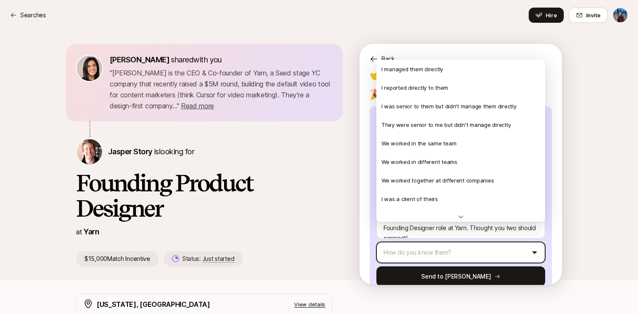
click at [472, 232] on html "Searches Searches Hire Invite Eleanor Morgan shared with you " Jasper Story is …" at bounding box center [319, 157] width 638 height 314
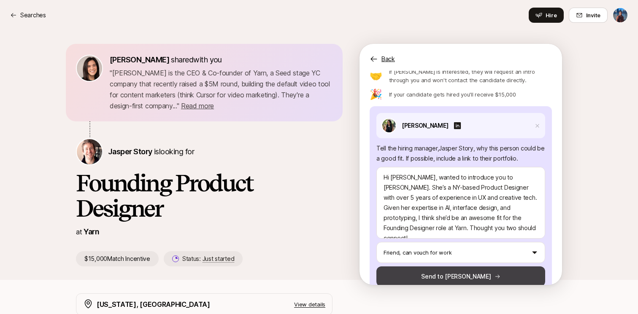
click at [451, 267] on button "Send to Jasper" at bounding box center [460, 277] width 169 height 20
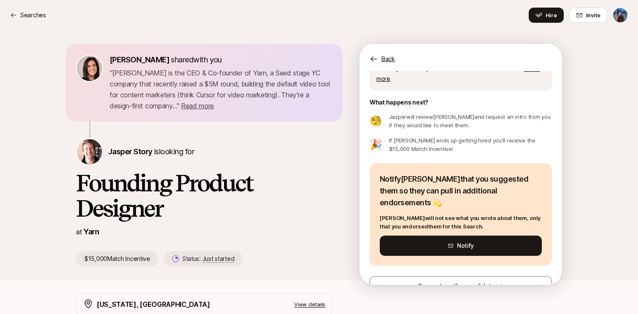
scroll to position [71, 0]
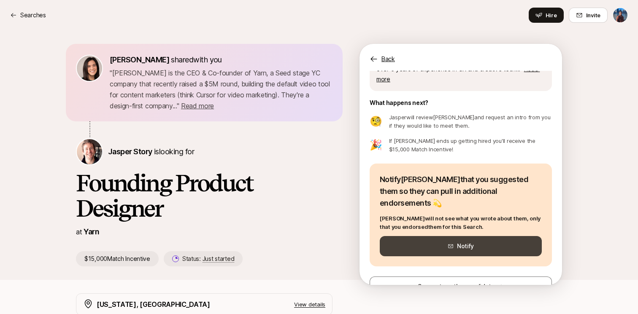
click at [455, 236] on button "Notify" at bounding box center [461, 246] width 162 height 20
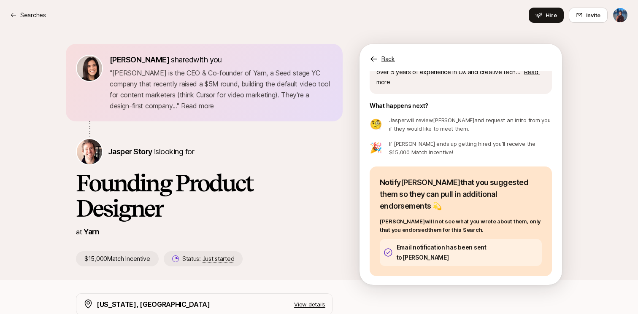
scroll to position [67, 0]
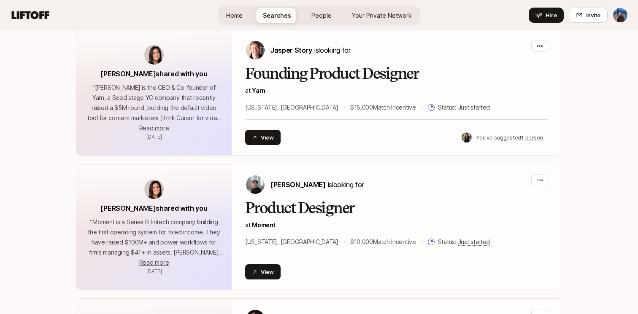
scroll to position [222, 0]
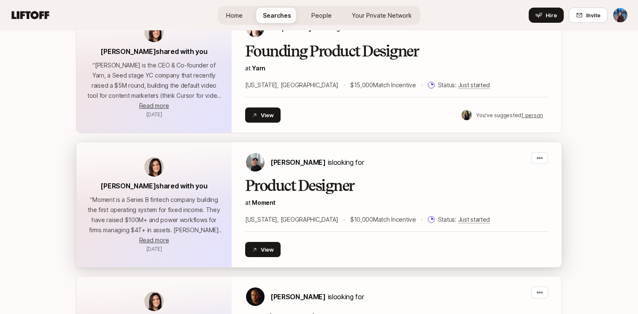
click at [269, 186] on h2 "Product Designer" at bounding box center [396, 186] width 303 height 17
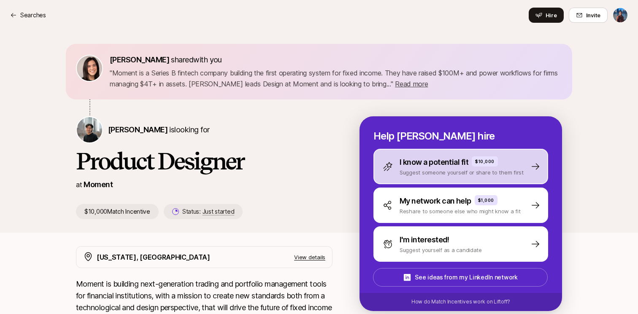
click at [443, 172] on p "Suggest someone yourself or share to them first" at bounding box center [462, 172] width 124 height 8
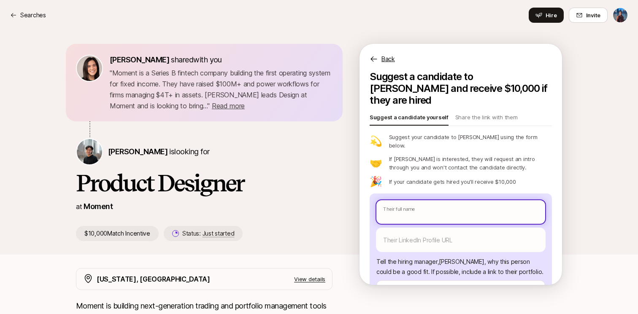
click at [404, 200] on input "text" at bounding box center [460, 212] width 169 height 24
type textarea "x"
type input "Y"
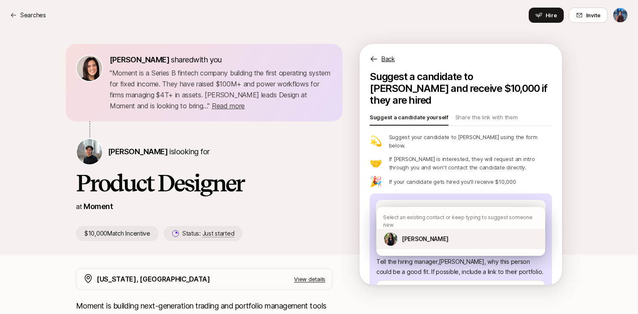
click at [424, 234] on p "[PERSON_NAME]" at bounding box center [425, 239] width 46 height 10
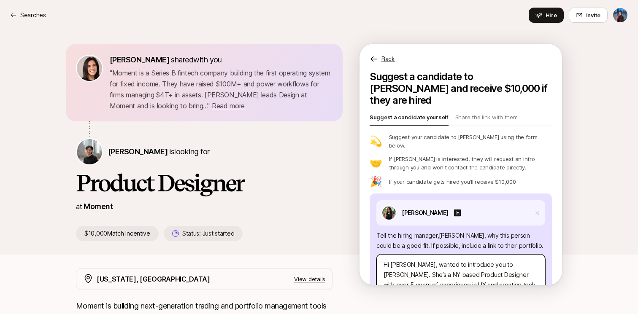
type textarea "x"
type textarea "Hi Jasper, wanted to introduce you to Yesha. She’s a NY-based Product Designer …"
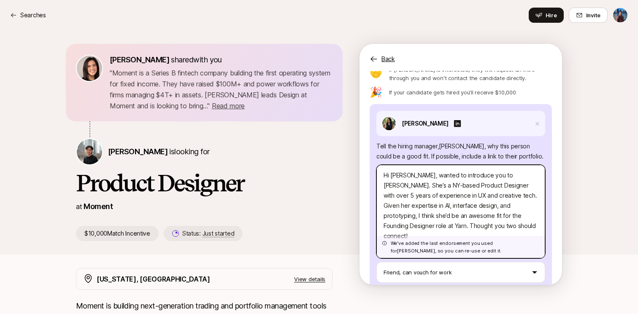
scroll to position [92, 0]
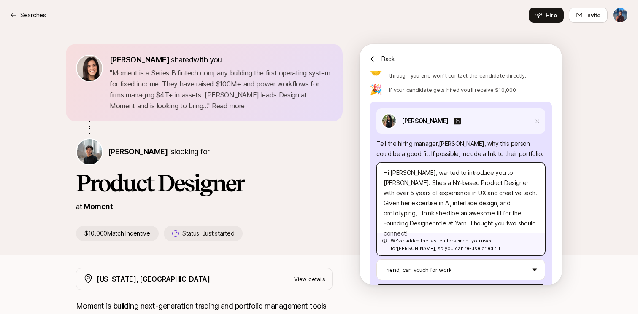
click at [418, 207] on textarea "Hi Jasper, wanted to introduce you to Yesha. She’s a NY-based Product Designer …" at bounding box center [460, 209] width 169 height 94
paste textarea "Billy, I want to introduce you to Yesha for the Product Designer role on your t…"
type textarea "x"
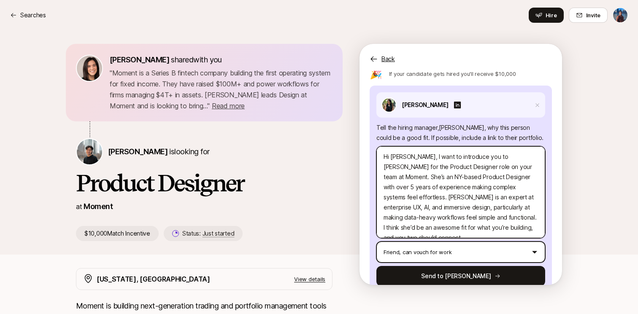
scroll to position [108, 0]
type textarea "Hi Billy, I want to introduce you to Yesha for the Product Designer role on you…"
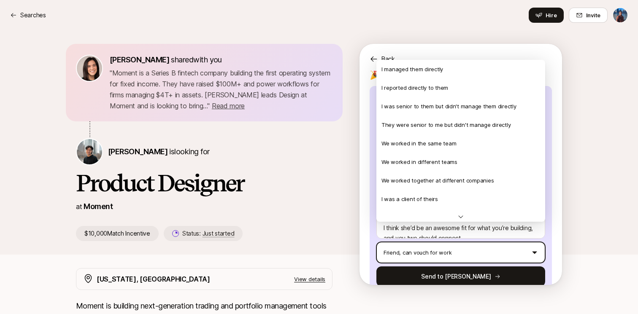
click at [418, 232] on html "Searches Searches Hire Invite Eleanor Morgan shared with you " Moment is a Seri…" at bounding box center [319, 157] width 638 height 314
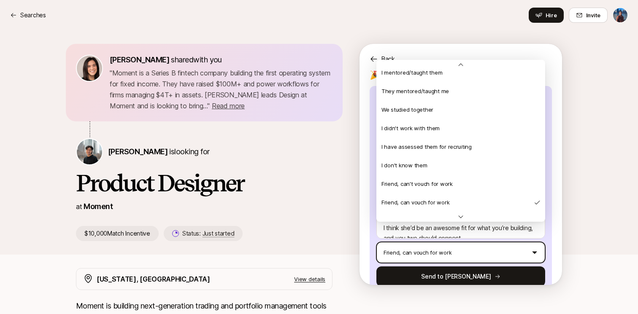
click at [418, 232] on html "Searches Searches Hire Invite Eleanor Morgan shared with you " Moment is a Seri…" at bounding box center [319, 157] width 638 height 314
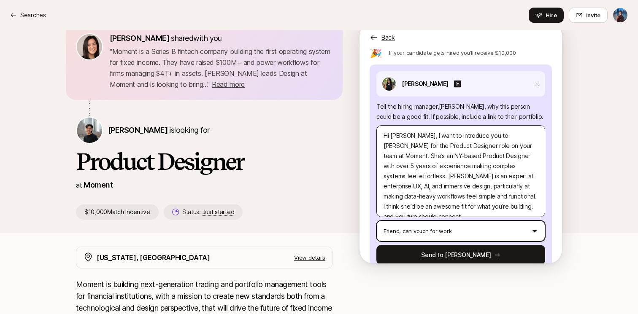
scroll to position [21, 0]
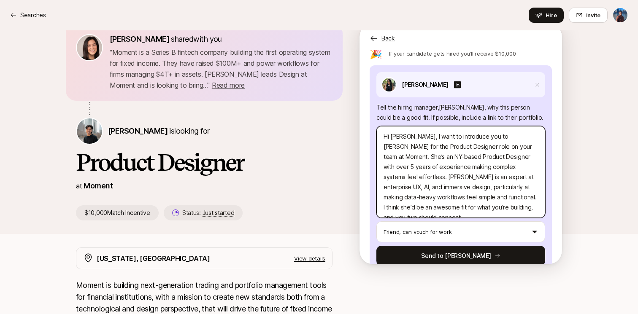
click at [504, 189] on textarea "Hi Billy, I want to introduce you to Yesha for the Product Designer role on you…" at bounding box center [460, 172] width 169 height 92
type textarea "x"
type textarea "Hi Billy, I want to introduce you to Yesha for the Product Designer role on you…"
type textarea "x"
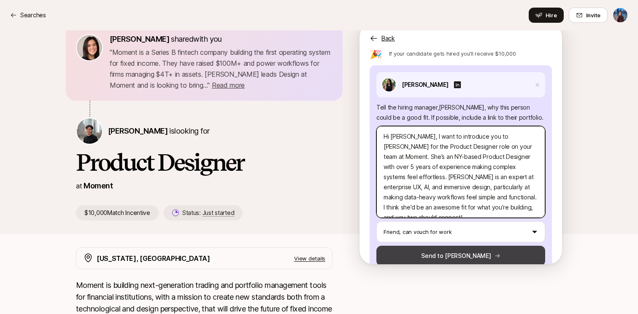
type textarea "Hi Billy, I want to introduce you to Yesha for the Product Designer role on you…"
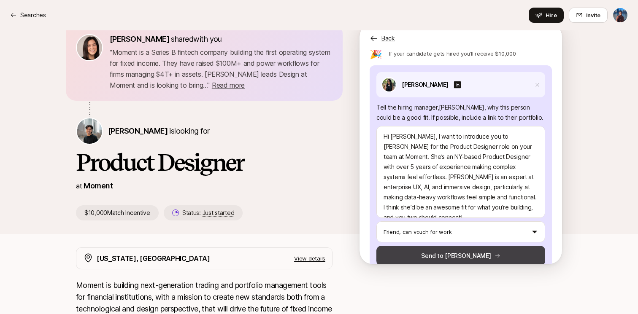
click at [488, 246] on button "Send to Billy" at bounding box center [460, 256] width 169 height 20
type textarea "x"
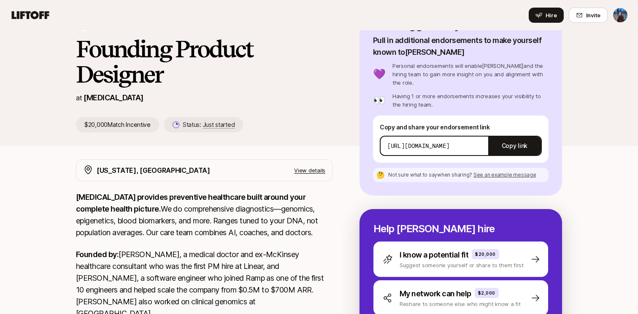
scroll to position [158, 0]
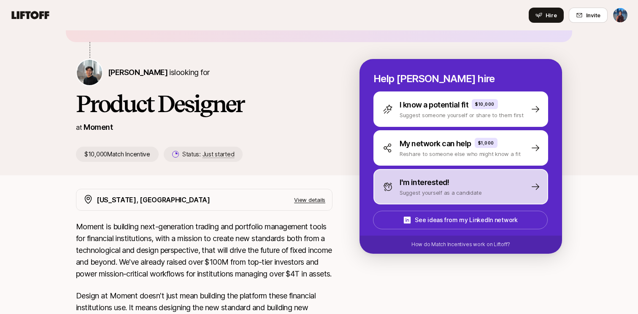
scroll to position [85, 0]
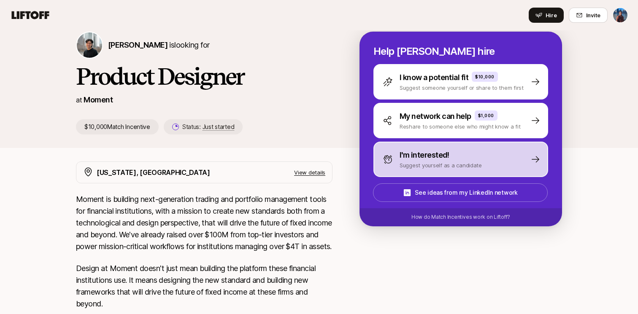
click at [439, 159] on p "I'm interested!" at bounding box center [425, 155] width 50 height 12
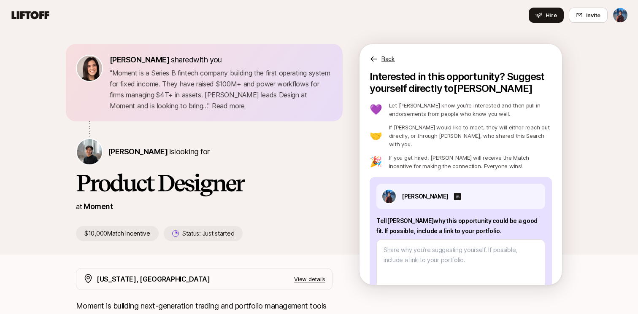
scroll to position [0, 0]
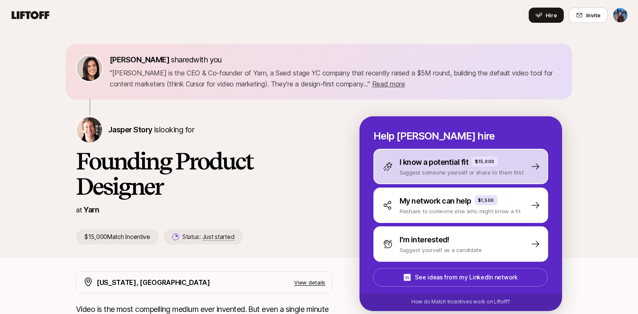
click at [453, 159] on p "I know a potential fit" at bounding box center [434, 163] width 69 height 12
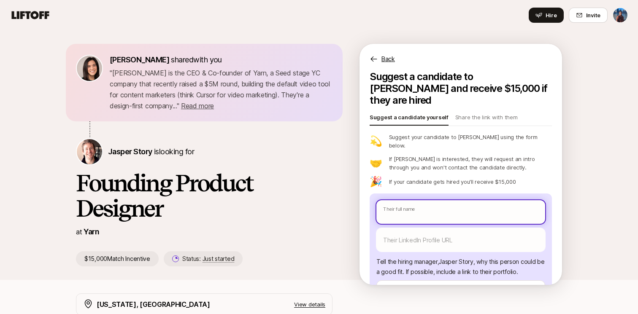
click at [453, 200] on input "text" at bounding box center [460, 212] width 169 height 24
type textarea "x"
type input "Y"
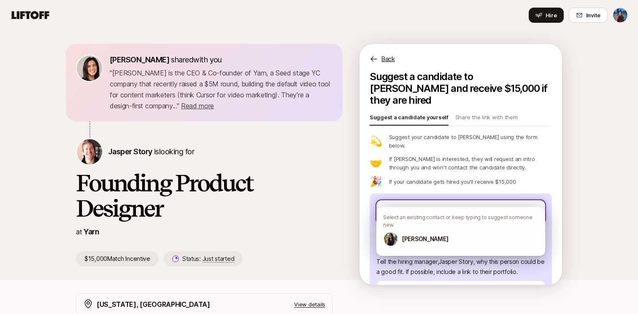
type textarea "x"
type input "Ye"
type textarea "x"
type input "Yes"
type textarea "x"
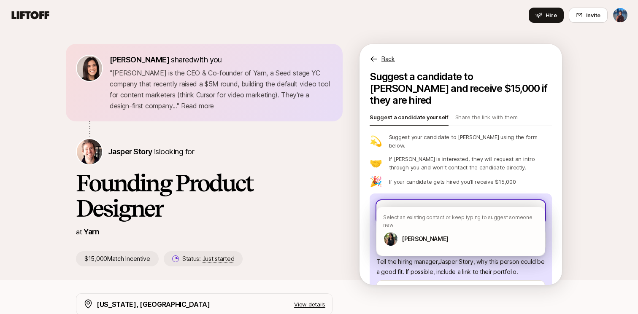
type input "Yesh"
type textarea "x"
type input "Yesha"
type textarea "x"
type input "Yesha"
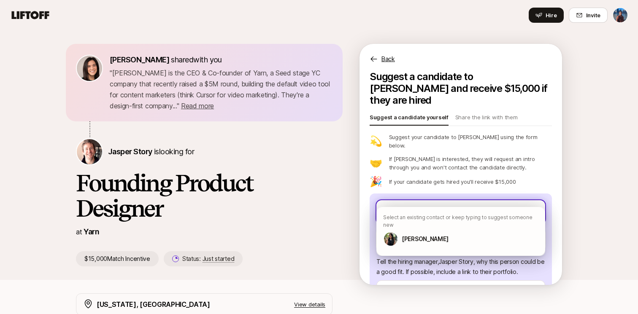
type textarea "x"
type input "Yesha S"
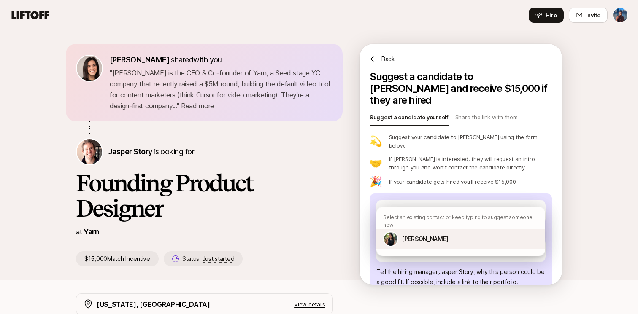
click at [463, 234] on div "[PERSON_NAME]" at bounding box center [460, 239] width 169 height 20
type textarea "x"
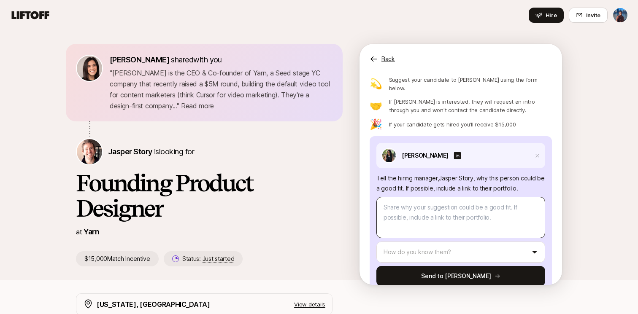
scroll to position [57, 0]
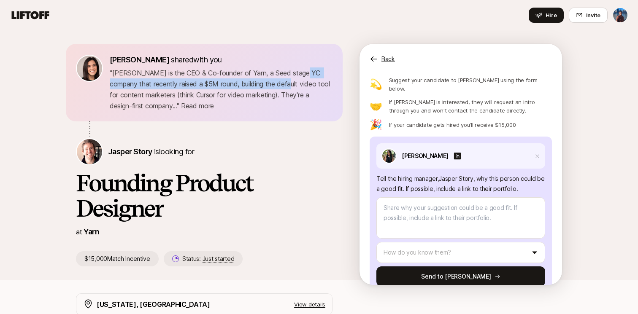
drag, startPoint x: 298, startPoint y: 70, endPoint x: 297, endPoint y: 85, distance: 14.4
click at [297, 85] on p "" Jasper Story is the CEO & Co-founder of Yarn, a Seed stage YC company that re…" at bounding box center [221, 89] width 223 height 44
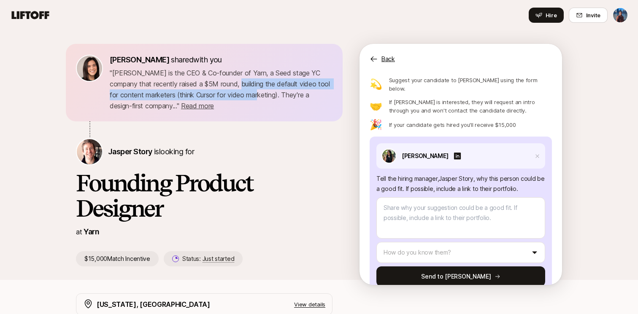
drag, startPoint x: 249, startPoint y: 77, endPoint x: 274, endPoint y: 90, distance: 28.5
click at [274, 90] on p "" Jasper Story is the CEO & Co-founder of Yarn, a Seed stage YC company that re…" at bounding box center [221, 89] width 223 height 44
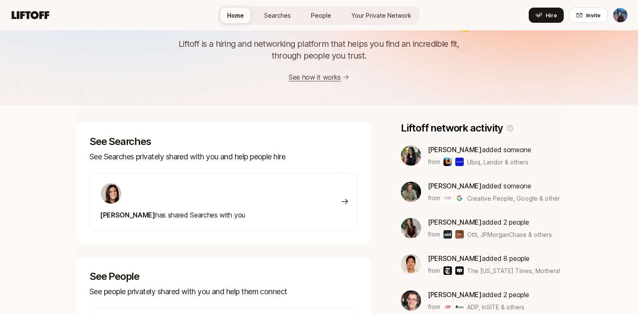
scroll to position [11, 0]
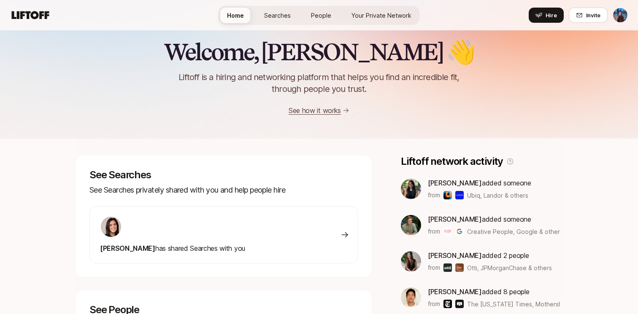
click at [288, 21] on link "Searches" at bounding box center [277, 16] width 40 height 16
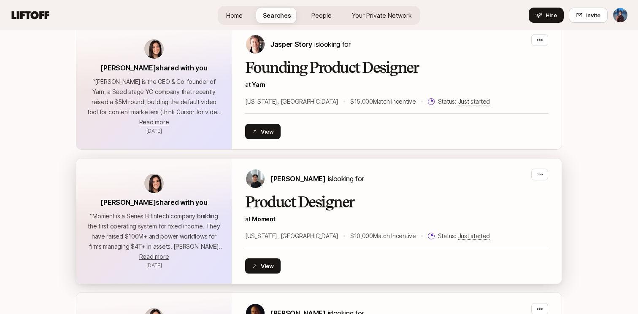
scroll to position [205, 0]
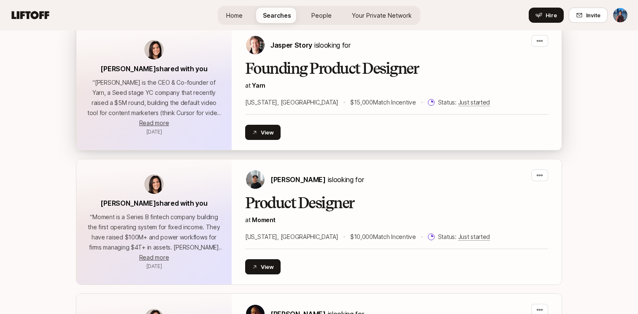
click at [278, 106] on p "[US_STATE], [GEOGRAPHIC_DATA]" at bounding box center [291, 102] width 93 height 10
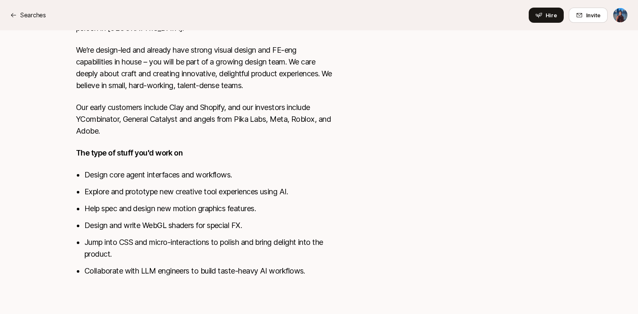
scroll to position [418, 0]
drag, startPoint x: 148, startPoint y: 175, endPoint x: 181, endPoint y: 174, distance: 33.8
click at [181, 174] on li "Design core agent interfaces and workflows." at bounding box center [208, 175] width 248 height 12
copy li "interfaces"
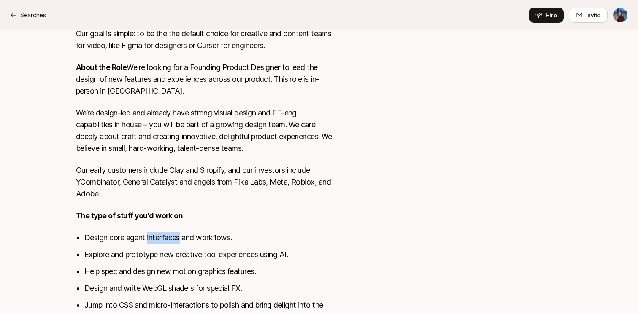
scroll to position [343, 0]
